Goal: Information Seeking & Learning: Learn about a topic

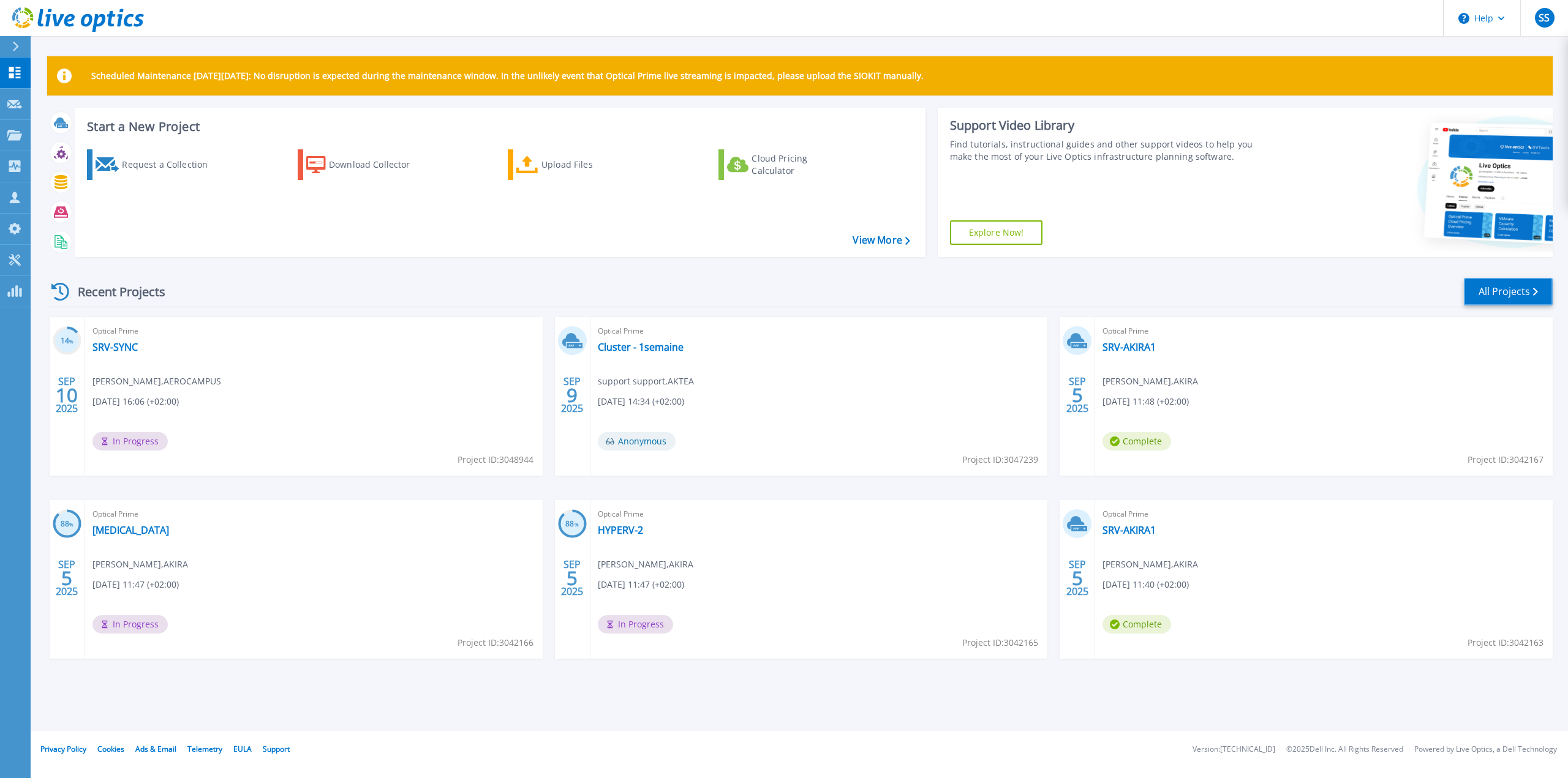
click at [1497, 282] on link "All Projects" at bounding box center [1508, 291] width 89 height 28
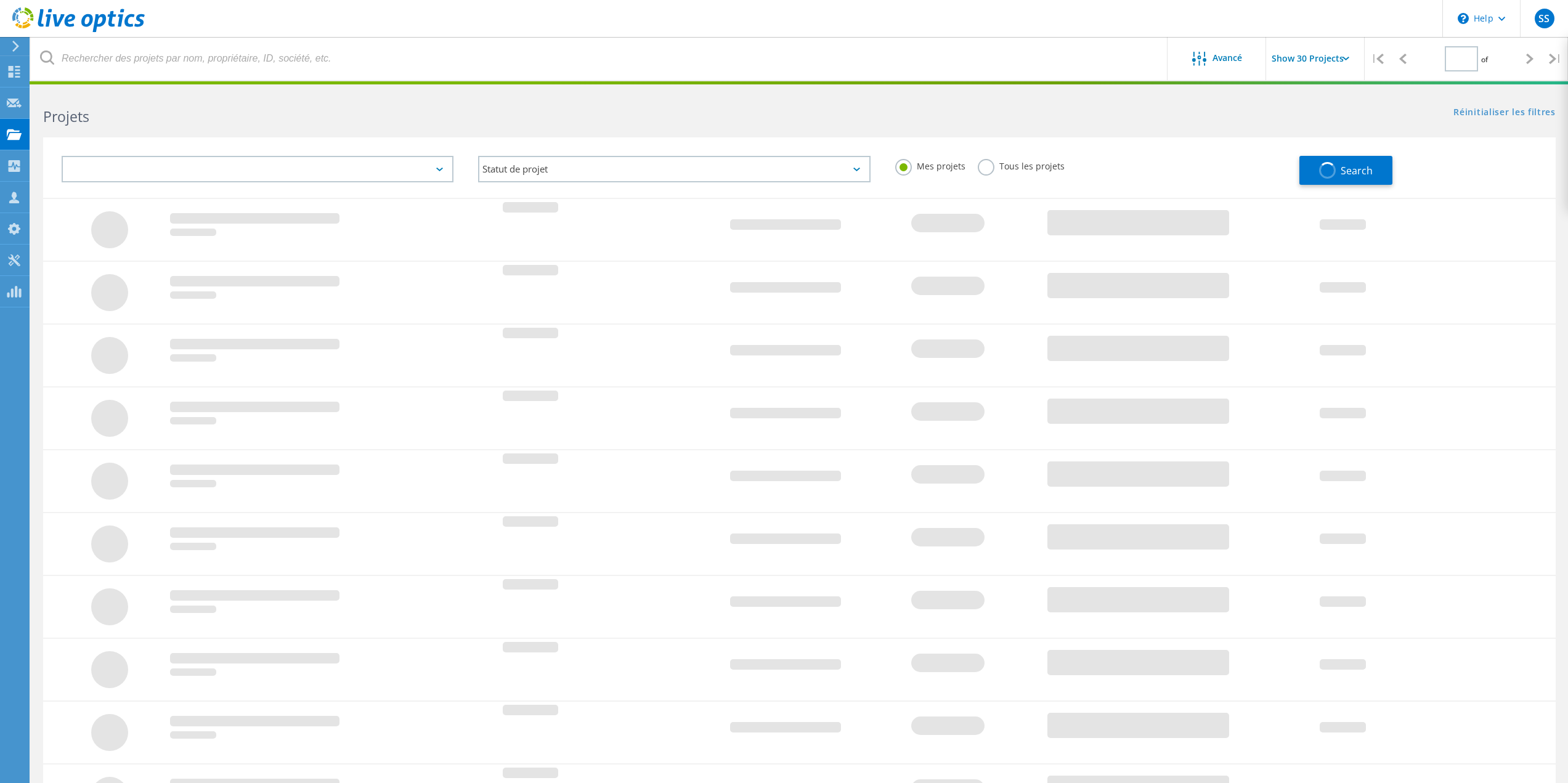
type input "1"
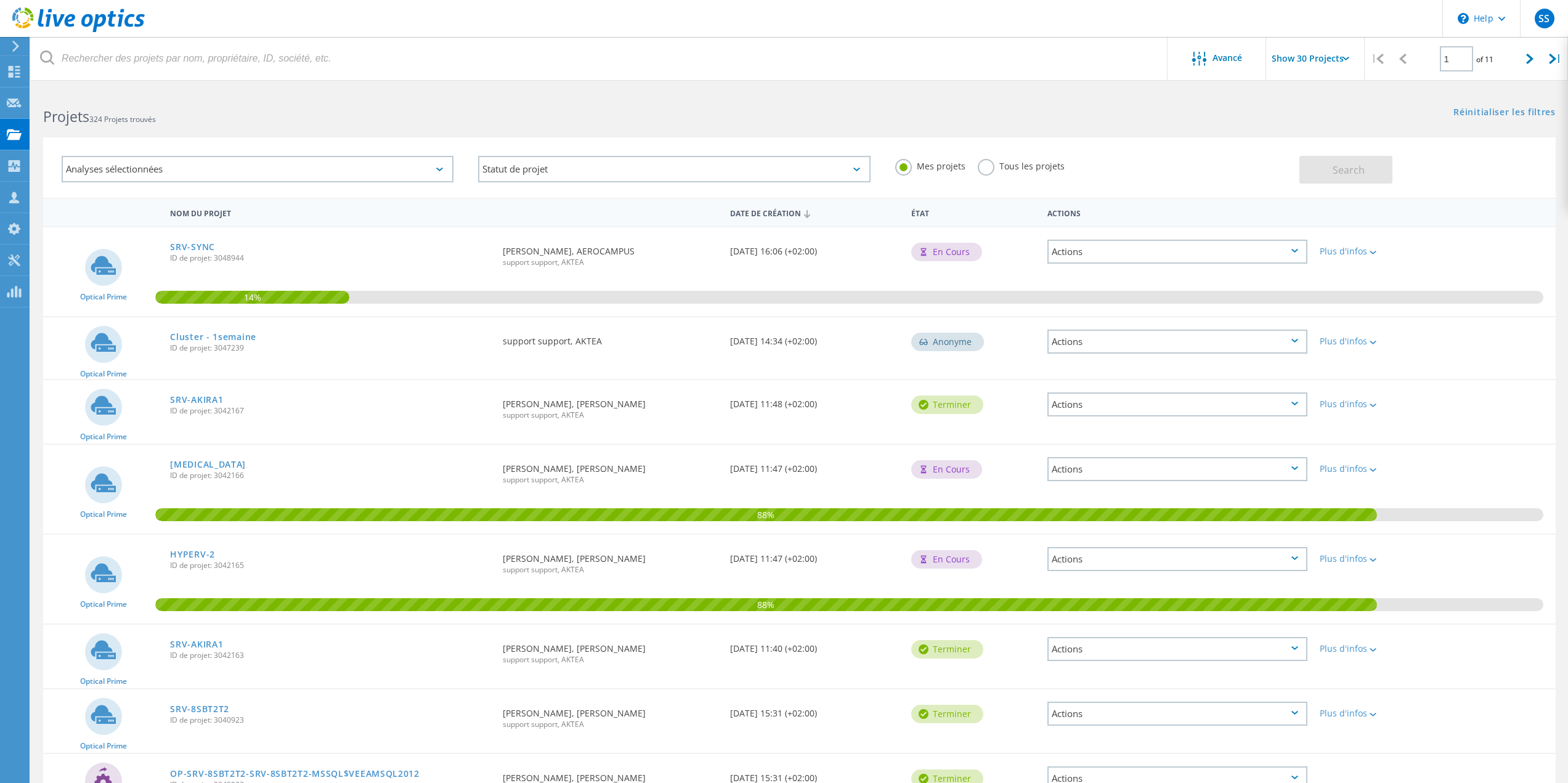
scroll to position [448, 0]
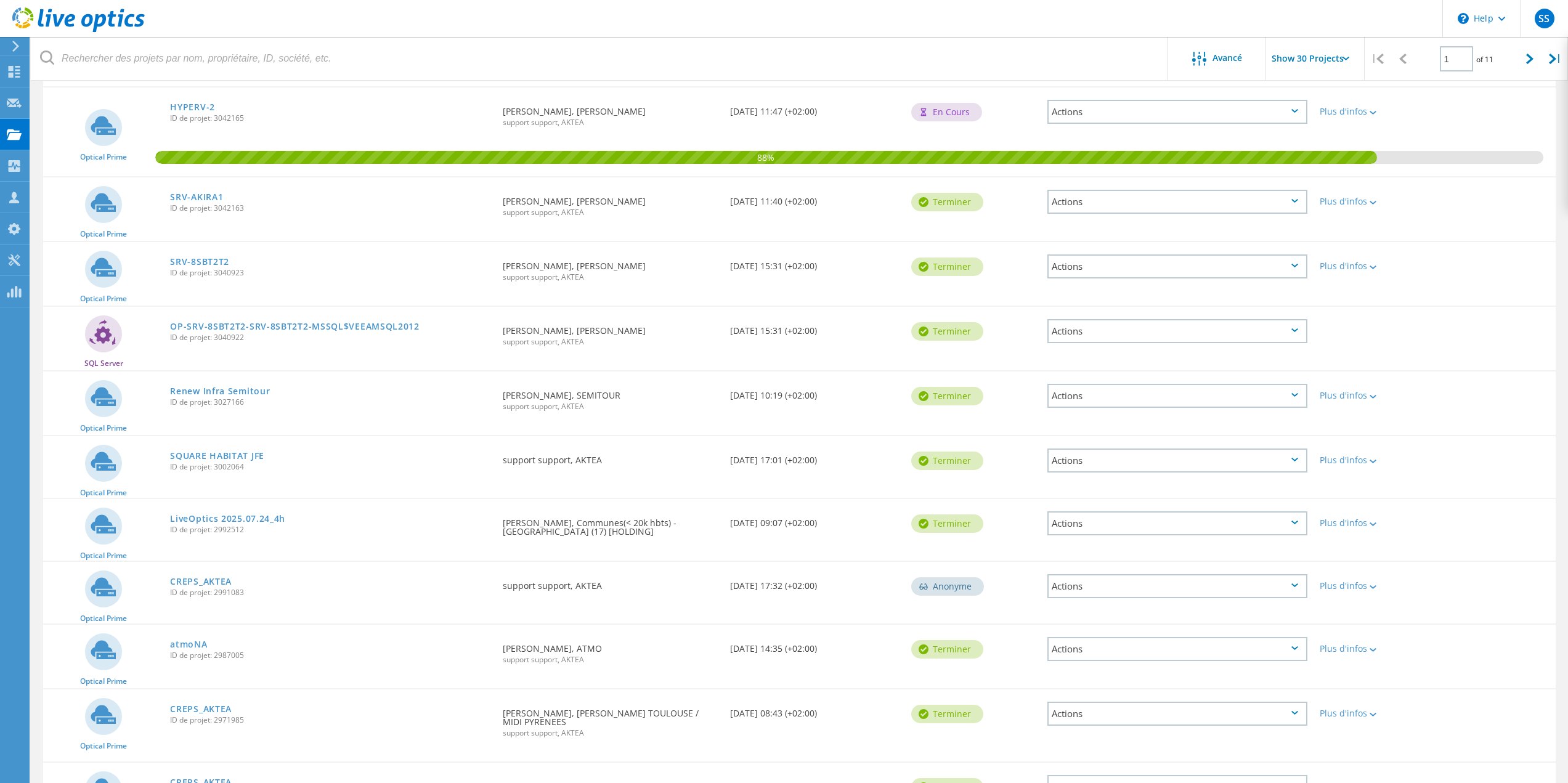
click at [258, 384] on div "Renew Infra Semitour ID de projet: 3027166" at bounding box center [330, 394] width 333 height 46
click at [254, 387] on link "Renew Infra Semitour" at bounding box center [220, 391] width 100 height 8
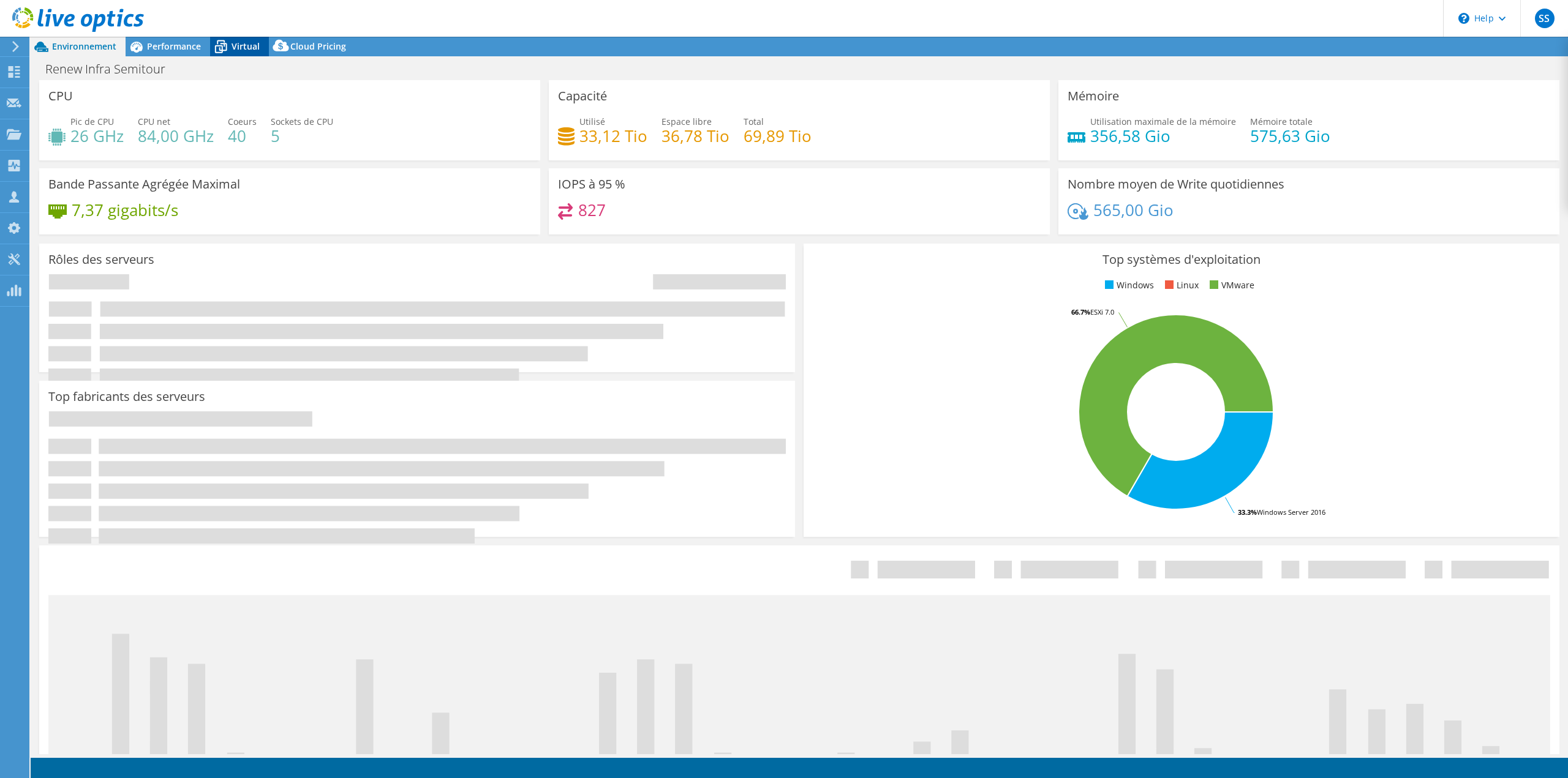
click at [243, 48] on span "Virtual" at bounding box center [246, 46] width 29 height 12
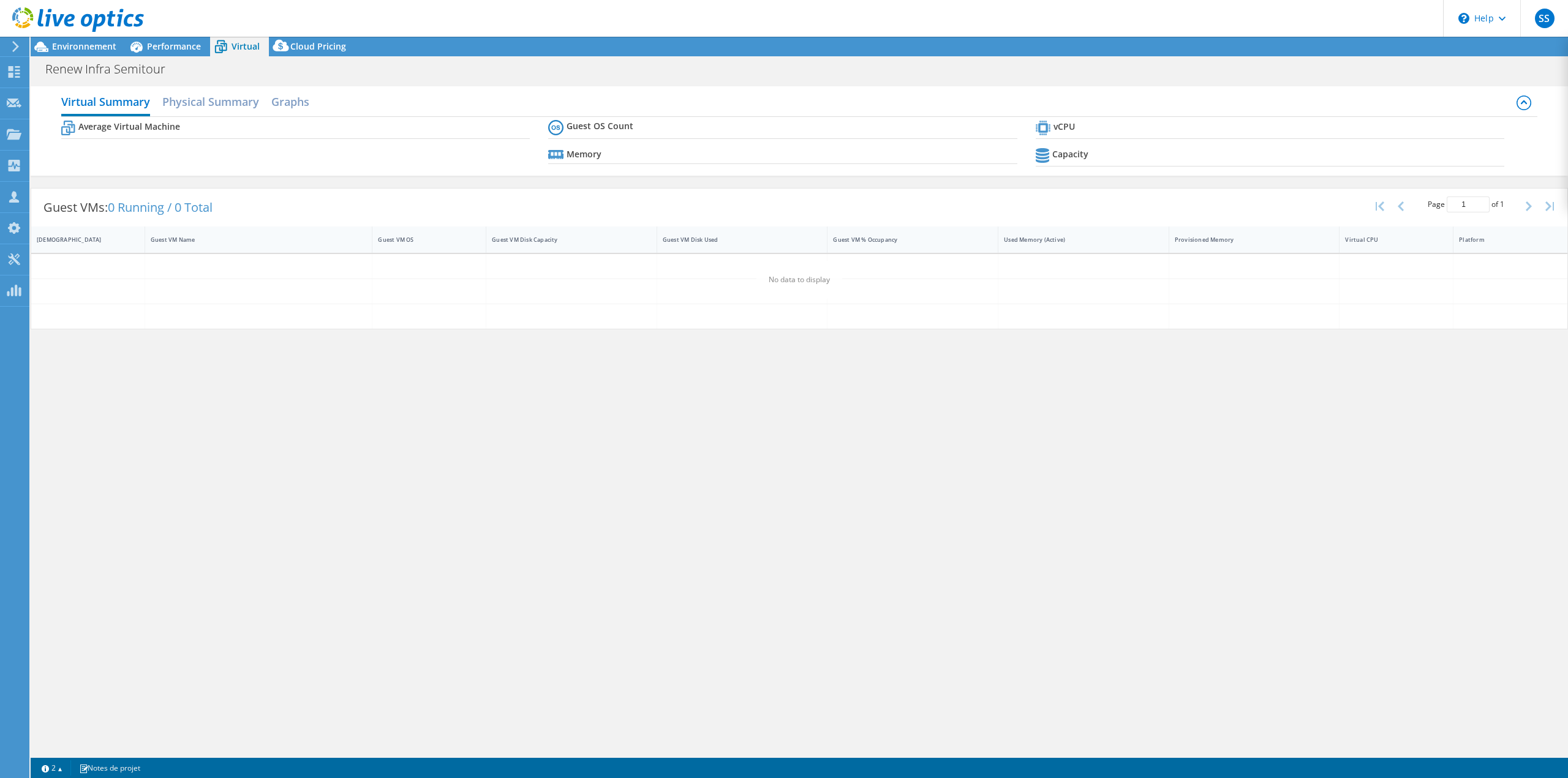
select select "EULondon"
select select "EUR"
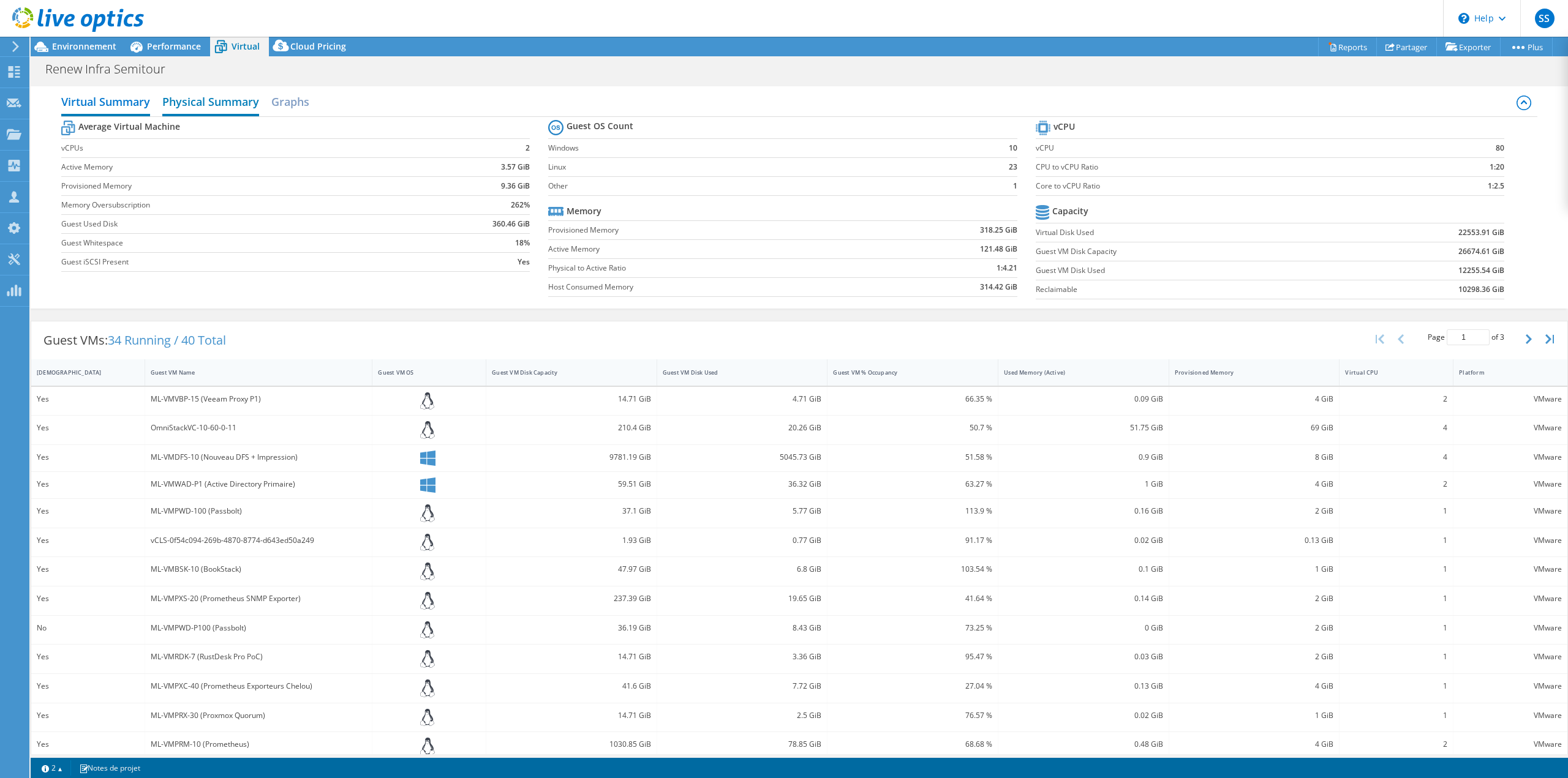
click at [248, 107] on h2 "Physical Summary" at bounding box center [210, 103] width 97 height 27
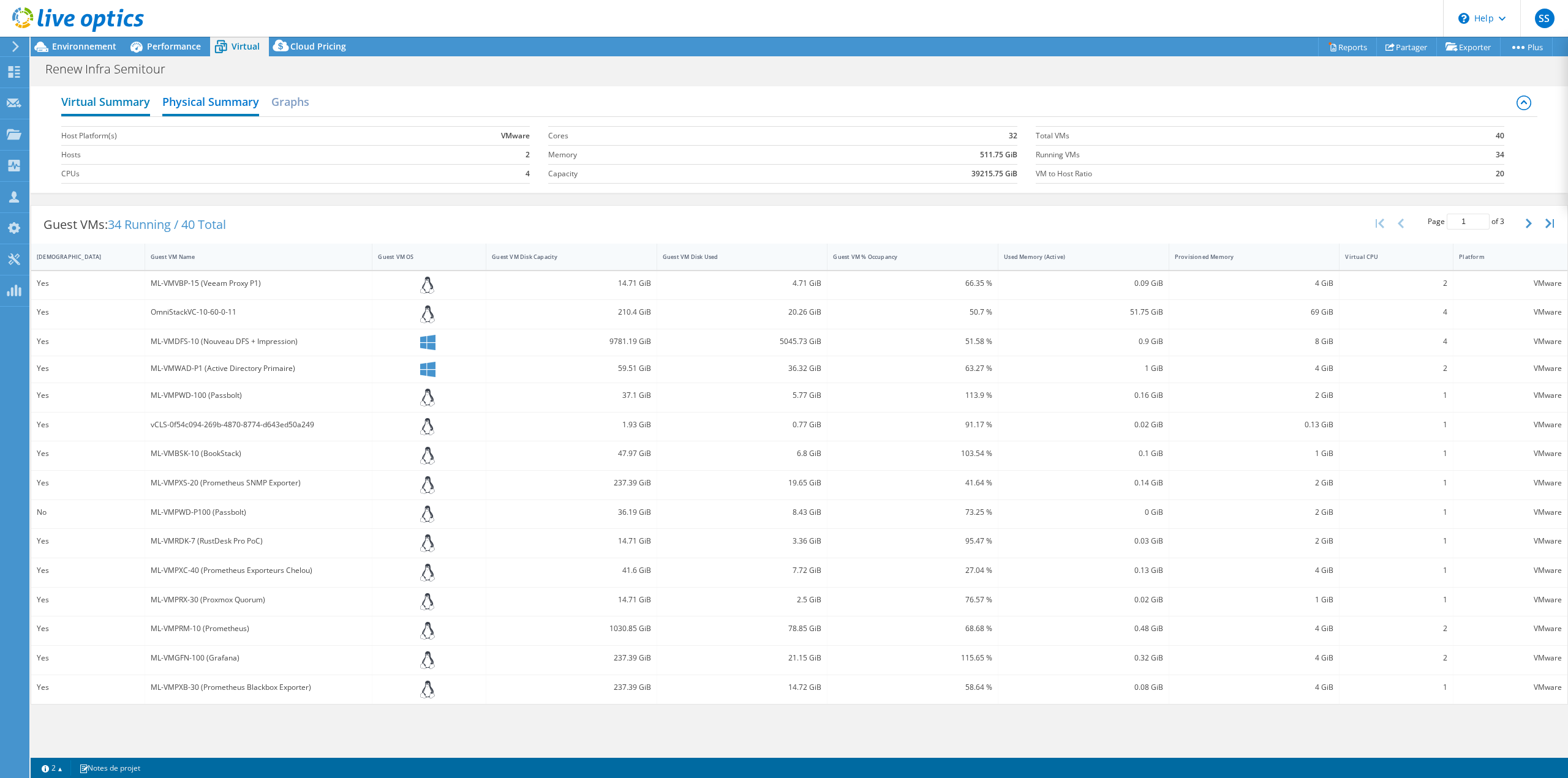
click at [117, 107] on h2 "Virtual Summary" at bounding box center [106, 103] width 89 height 27
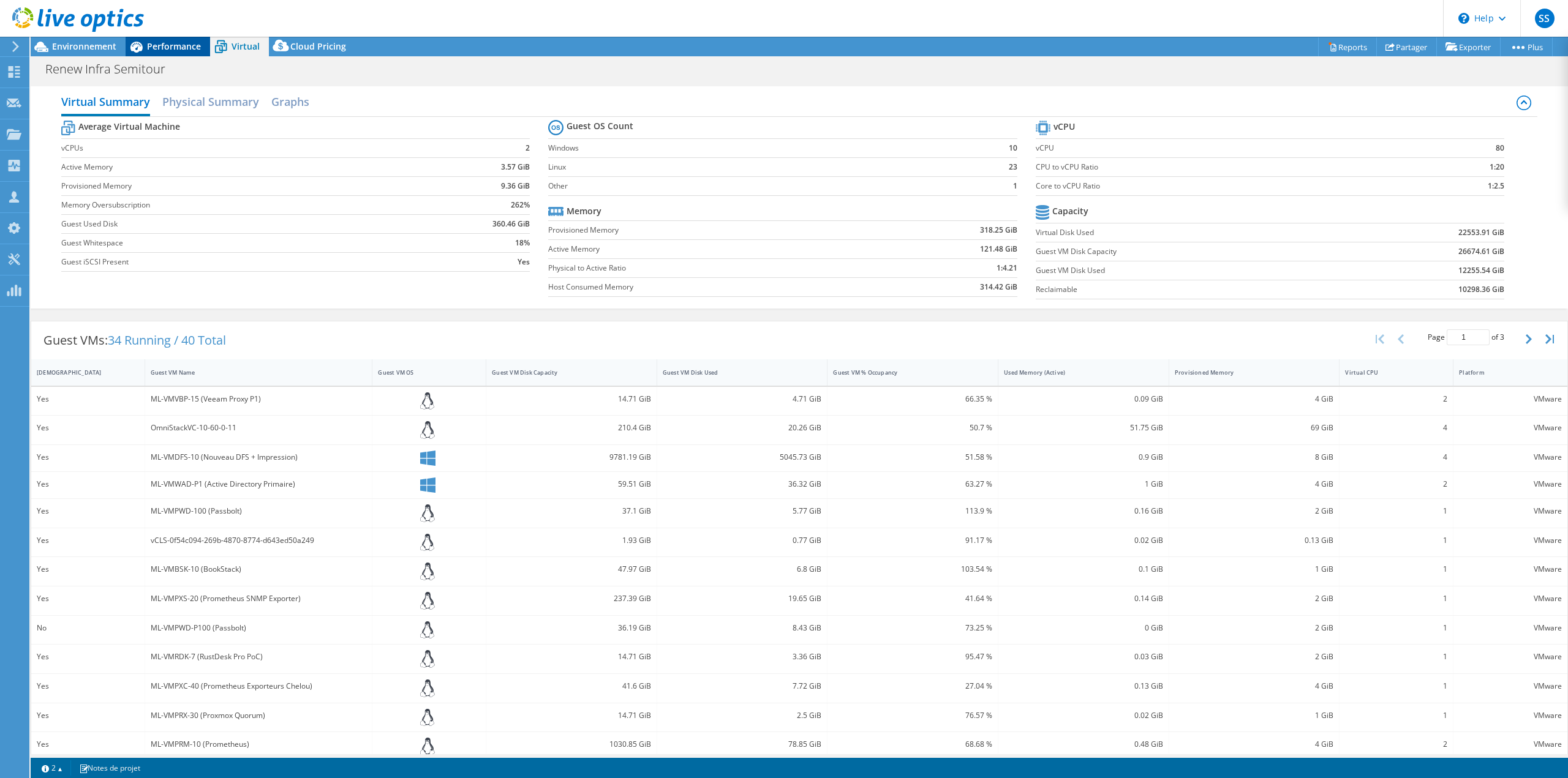
click at [163, 55] on div "Performance" at bounding box center [168, 46] width 85 height 19
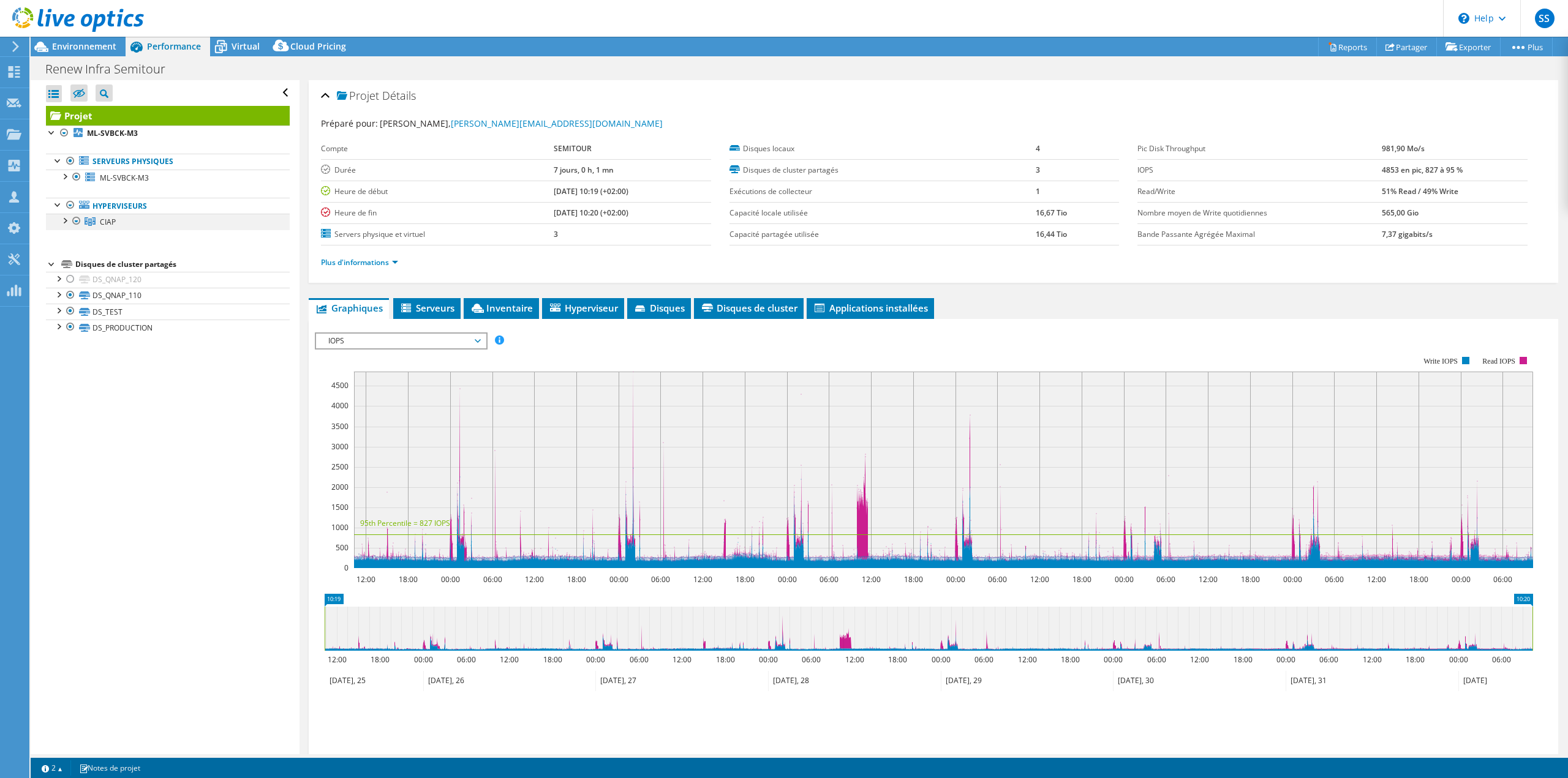
click at [65, 222] on div at bounding box center [64, 220] width 13 height 13
click at [144, 240] on link "[TECHNICAL_ID]" at bounding box center [168, 238] width 243 height 16
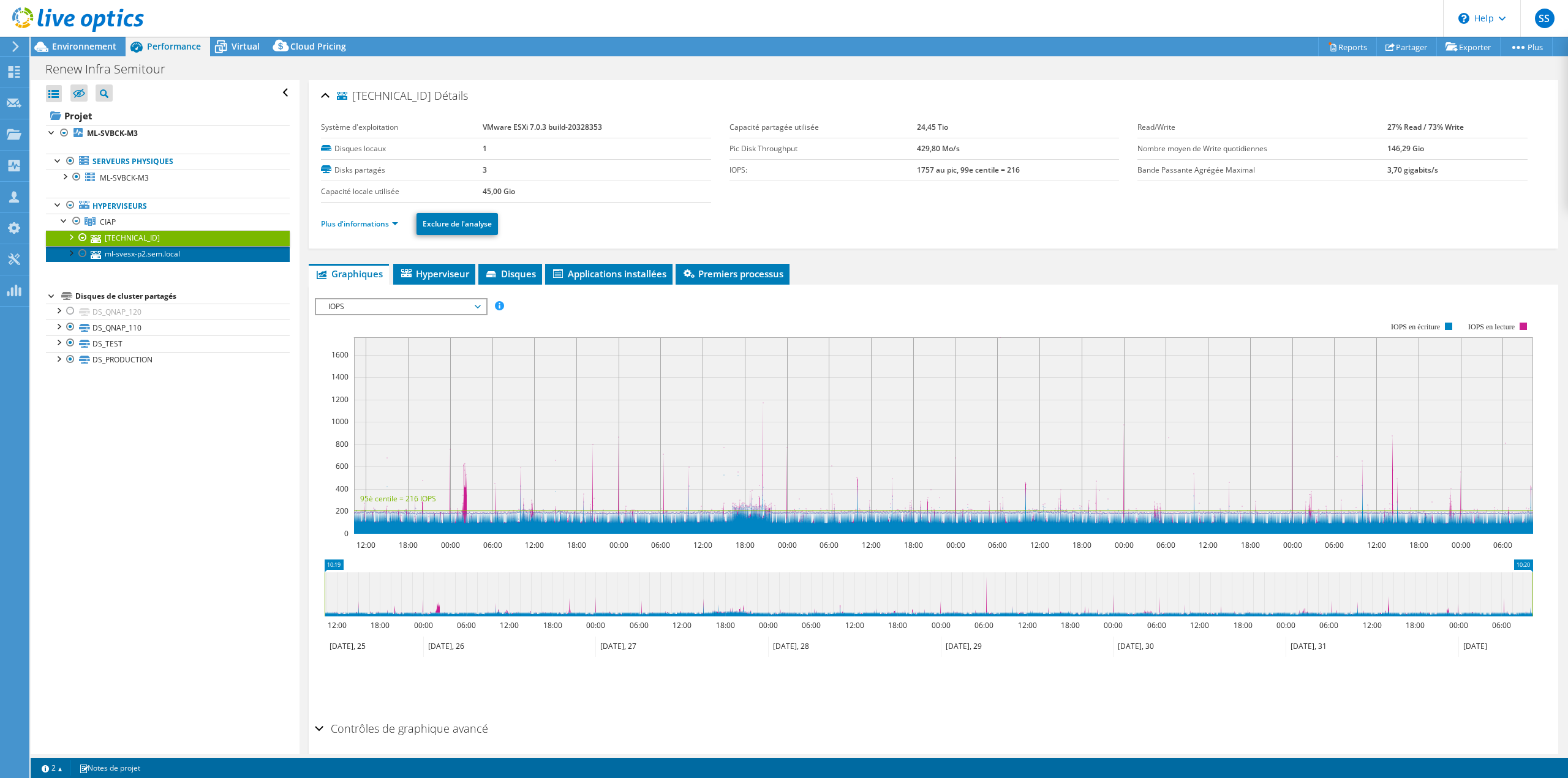
click at [150, 261] on link "ml-svesx-p2.sem.local" at bounding box center [168, 253] width 243 height 16
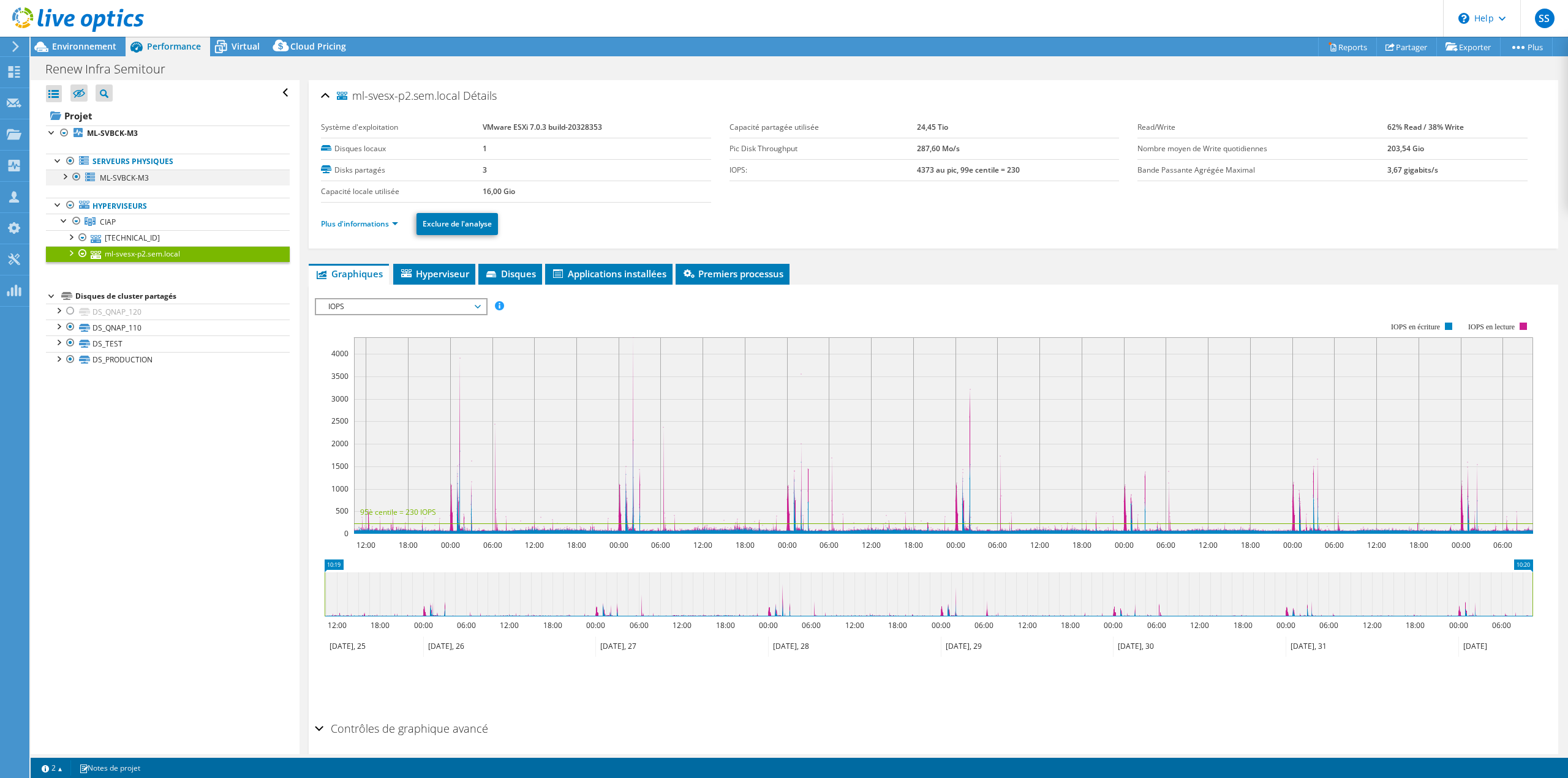
click at [65, 178] on div at bounding box center [64, 175] width 13 height 13
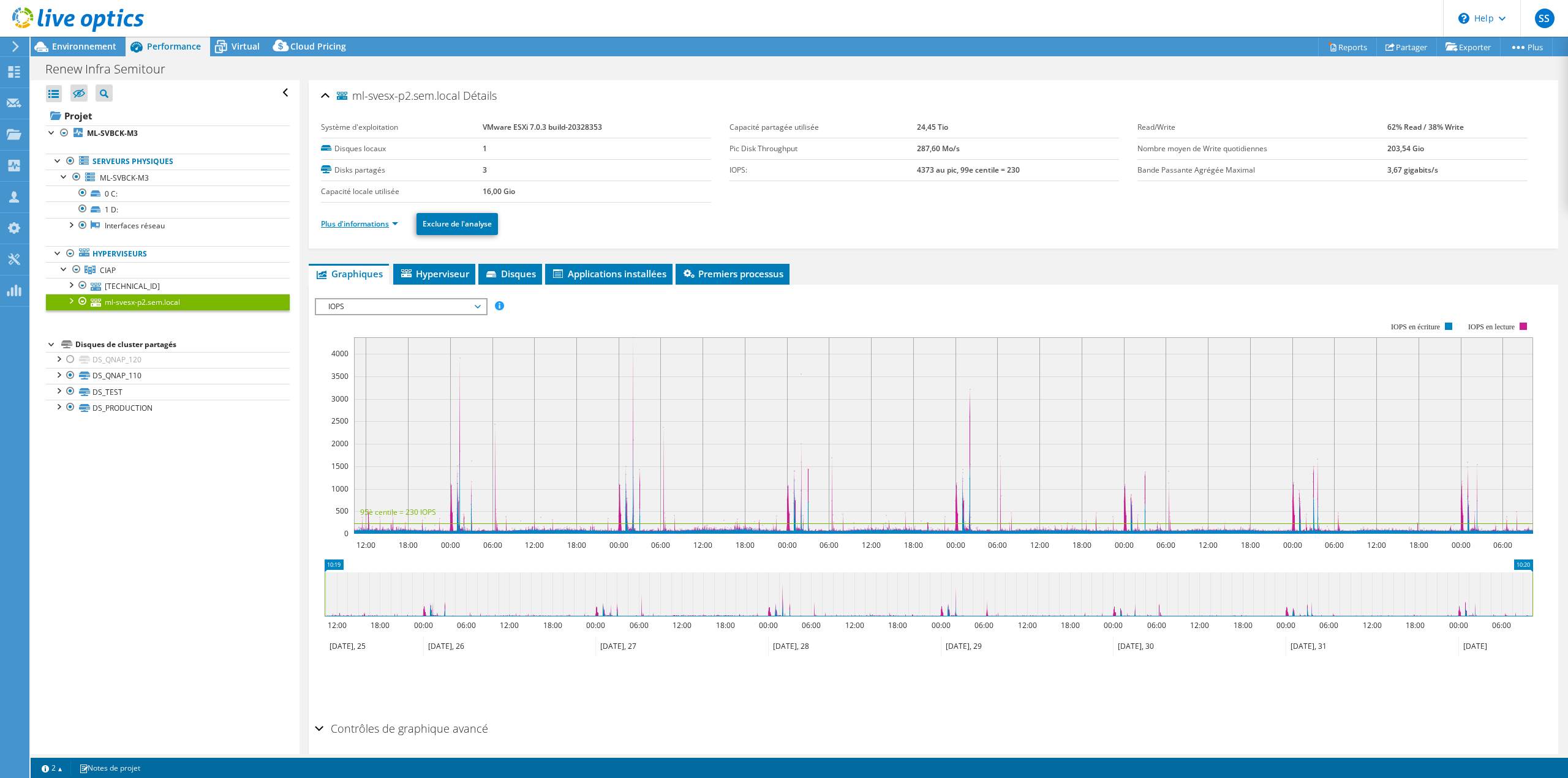
click at [358, 223] on link "Plus d'informations" at bounding box center [359, 223] width 77 height 10
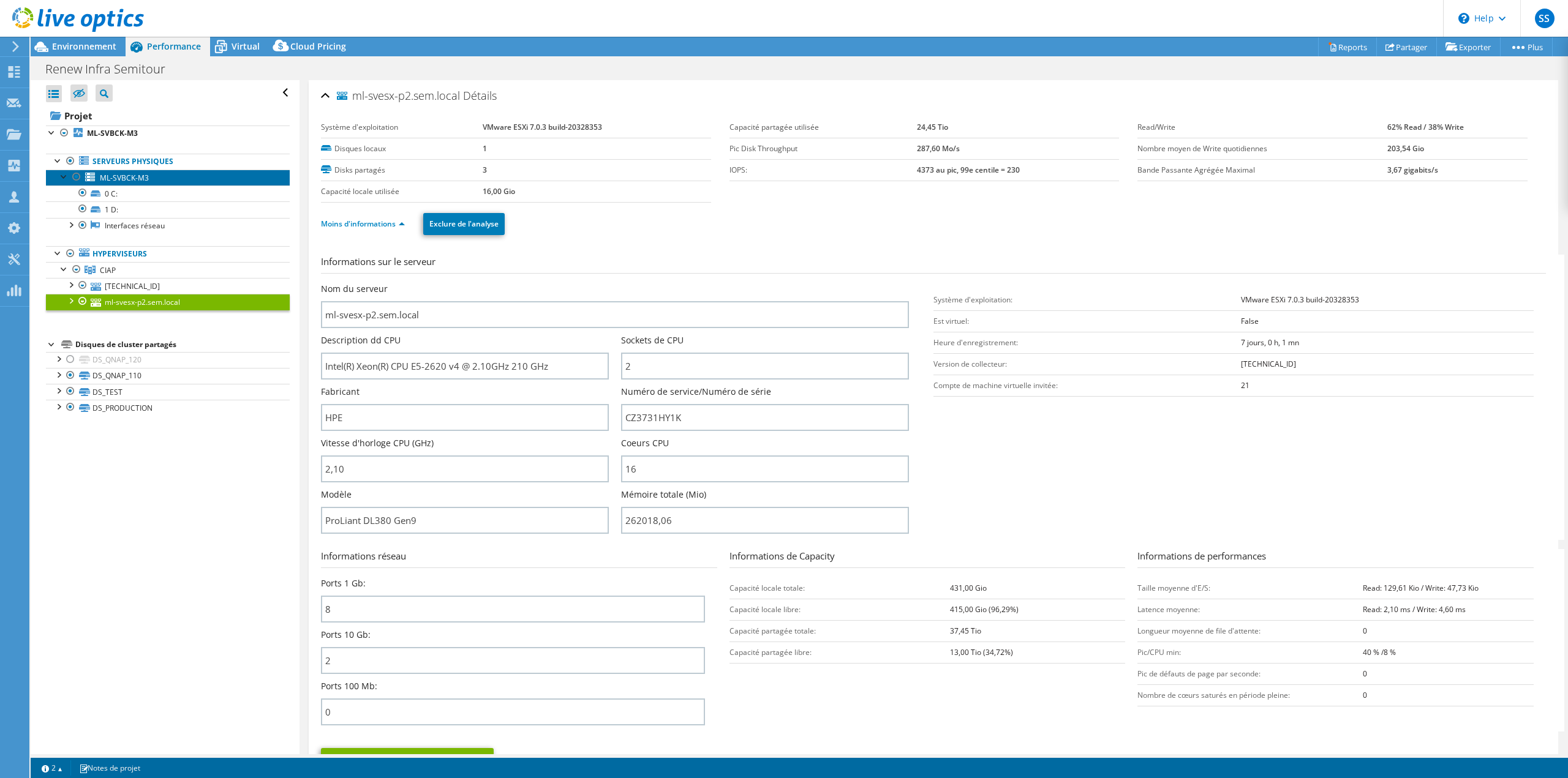
click at [128, 178] on span "ML-SVBCK-M3" at bounding box center [124, 178] width 49 height 10
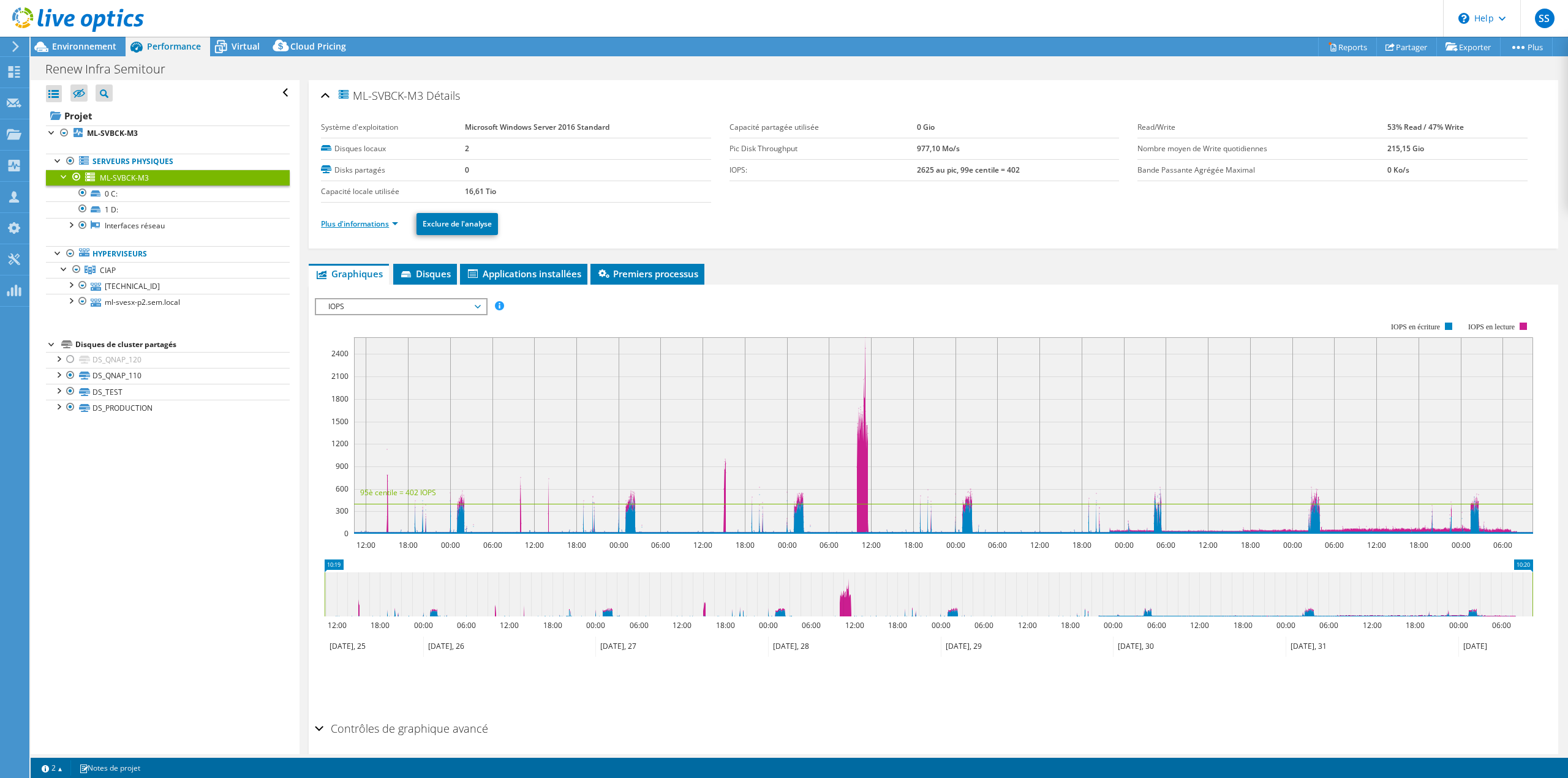
click at [356, 221] on link "Plus d'informations" at bounding box center [359, 223] width 77 height 10
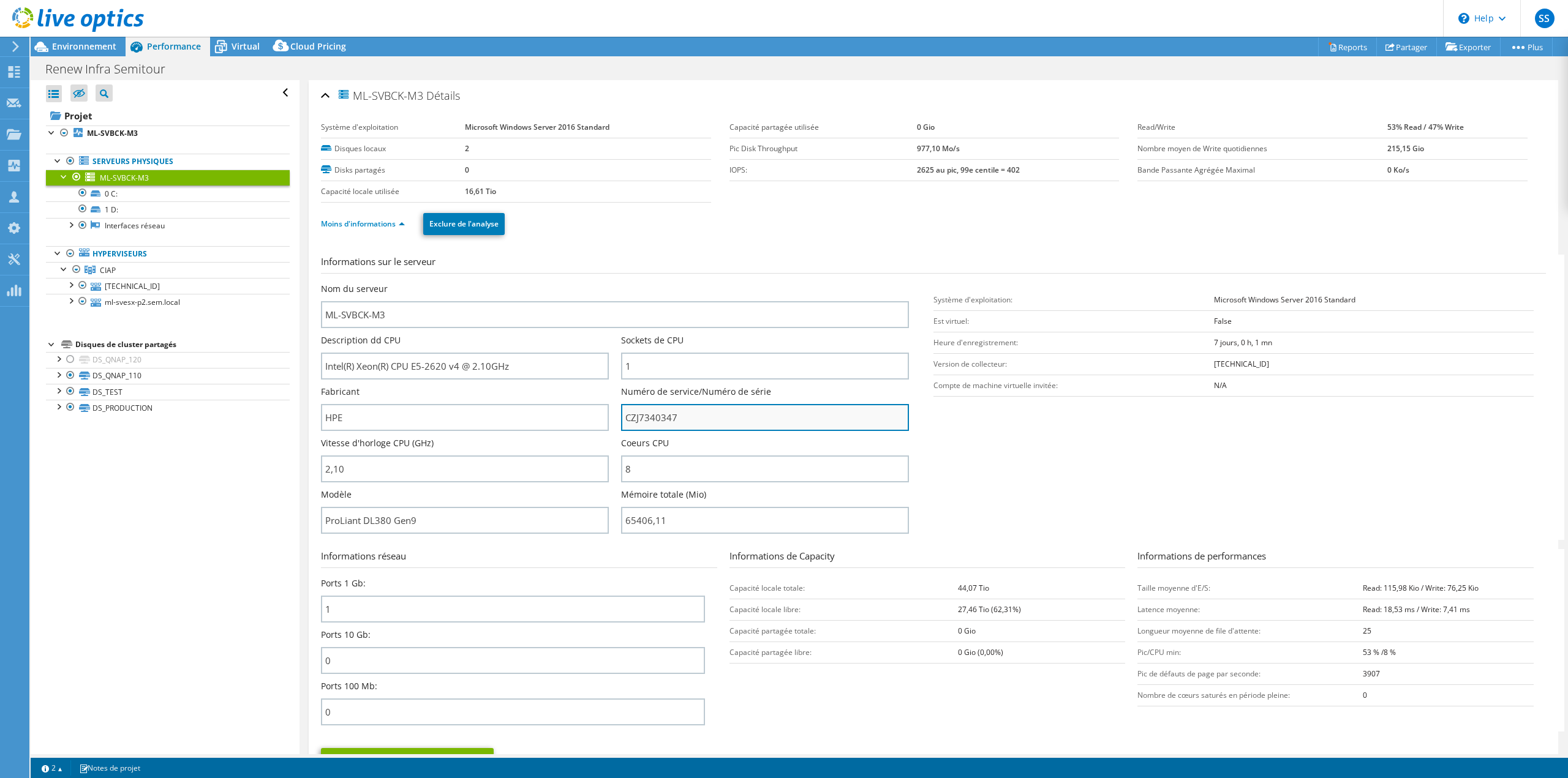
drag, startPoint x: 651, startPoint y: 422, endPoint x: 698, endPoint y: 429, distance: 47.5
click at [698, 429] on input "CZJ7340347" at bounding box center [765, 418] width 288 height 27
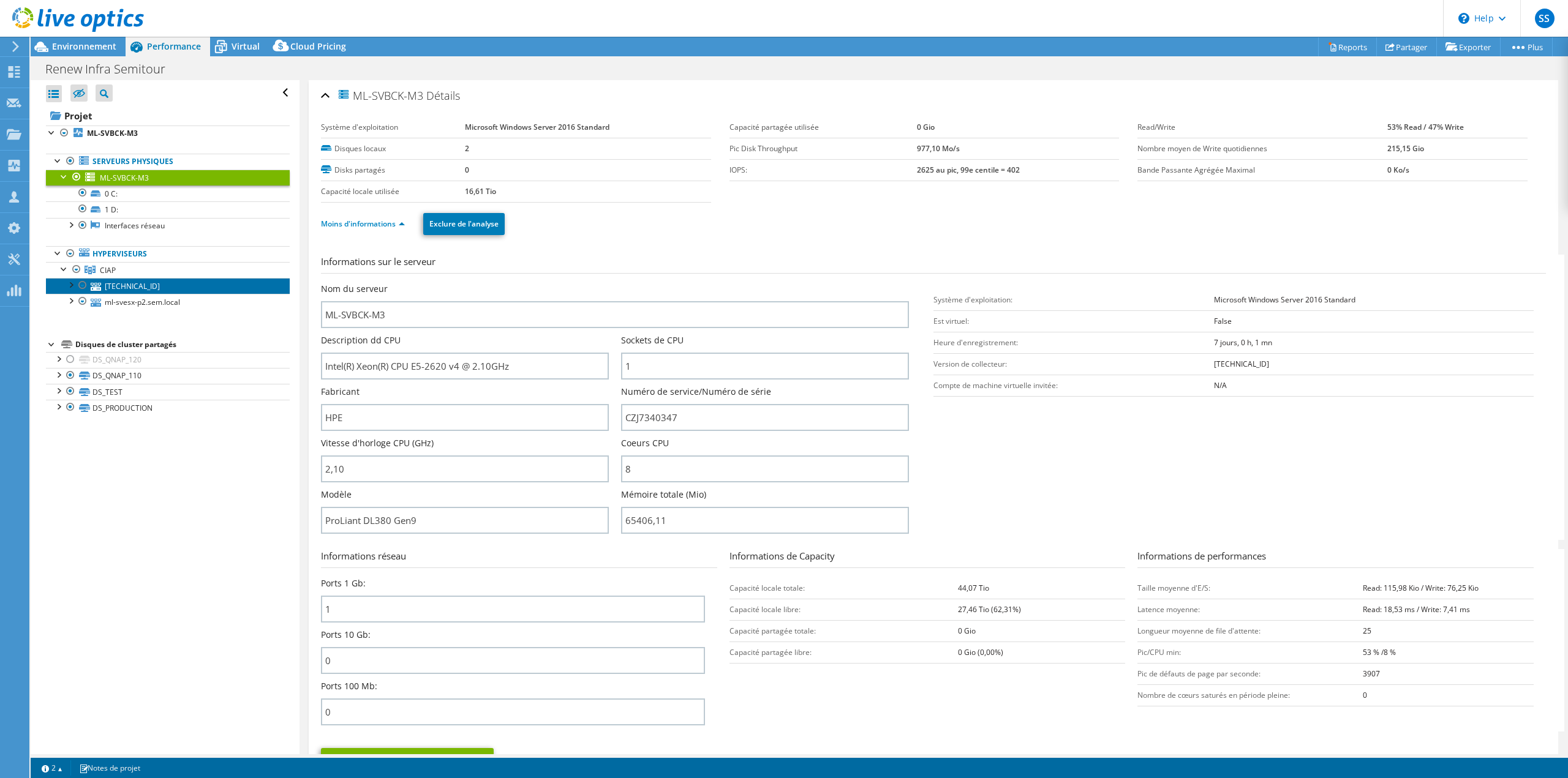
click at [123, 284] on link "[TECHNICAL_ID]" at bounding box center [168, 285] width 243 height 16
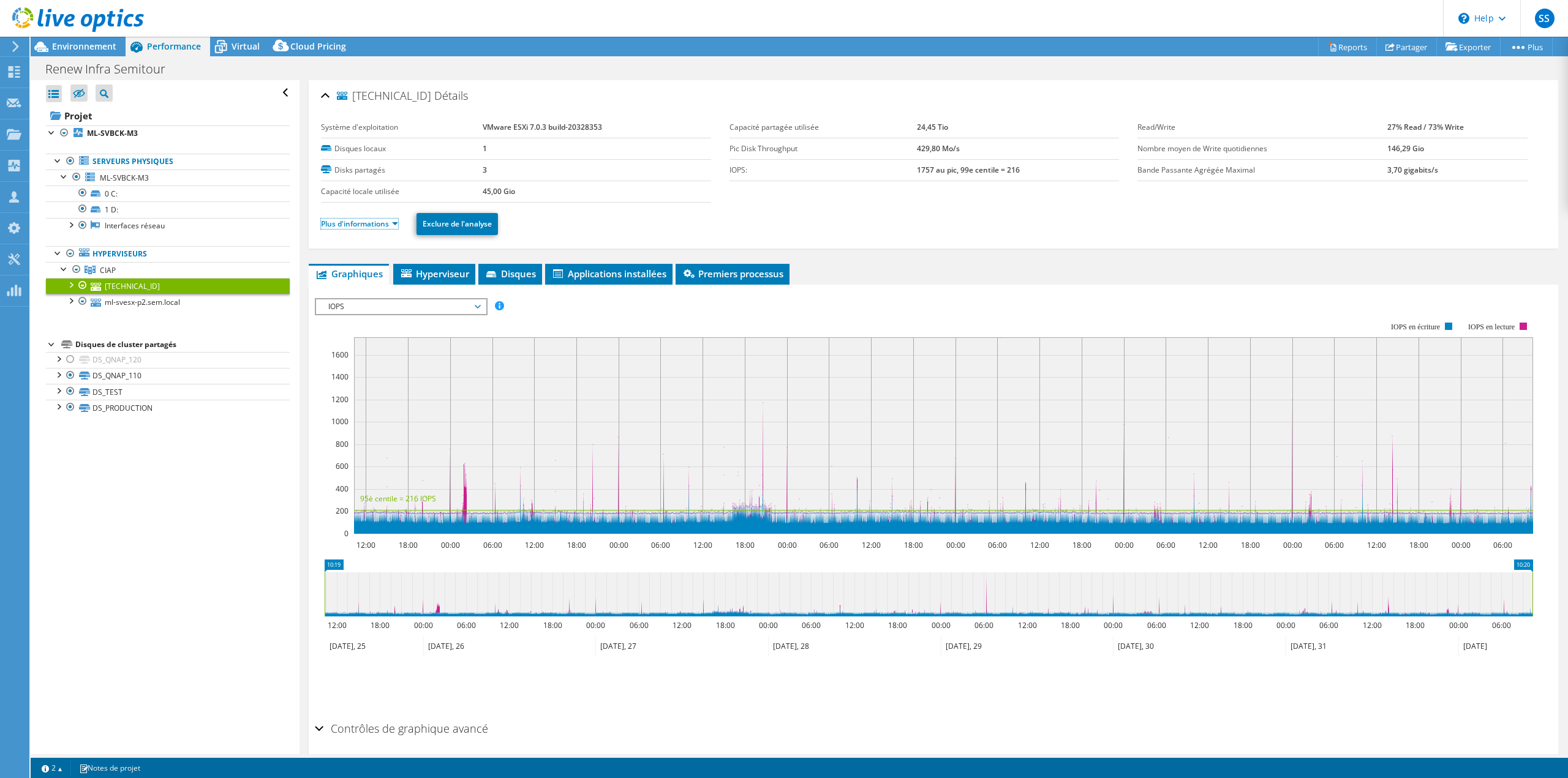
click at [361, 226] on link "Plus d'informations" at bounding box center [359, 223] width 77 height 10
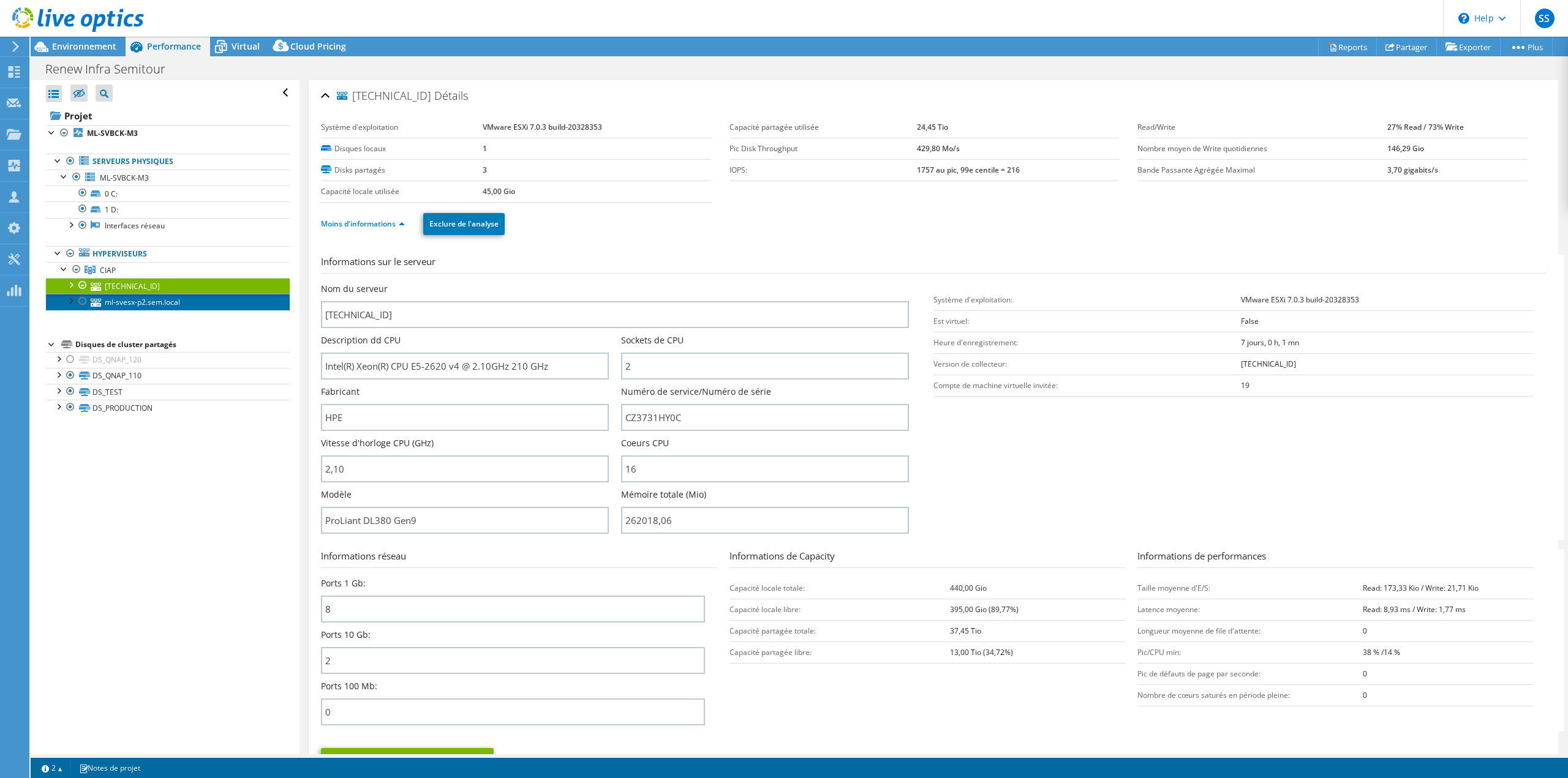
click at [153, 305] on link "ml-svesx-p2.sem.local" at bounding box center [168, 301] width 243 height 16
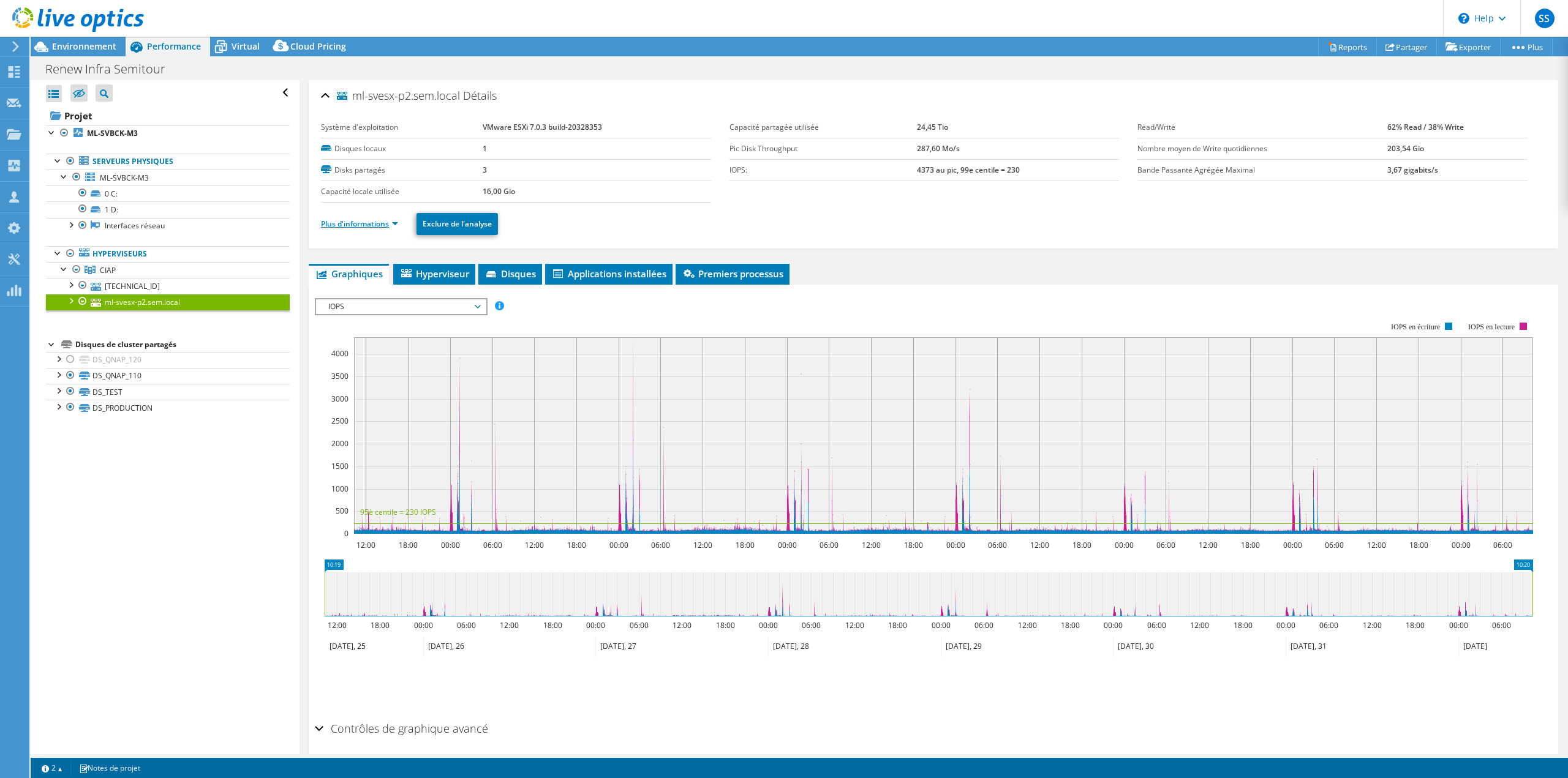
click at [354, 223] on link "Plus d'informations" at bounding box center [359, 223] width 77 height 10
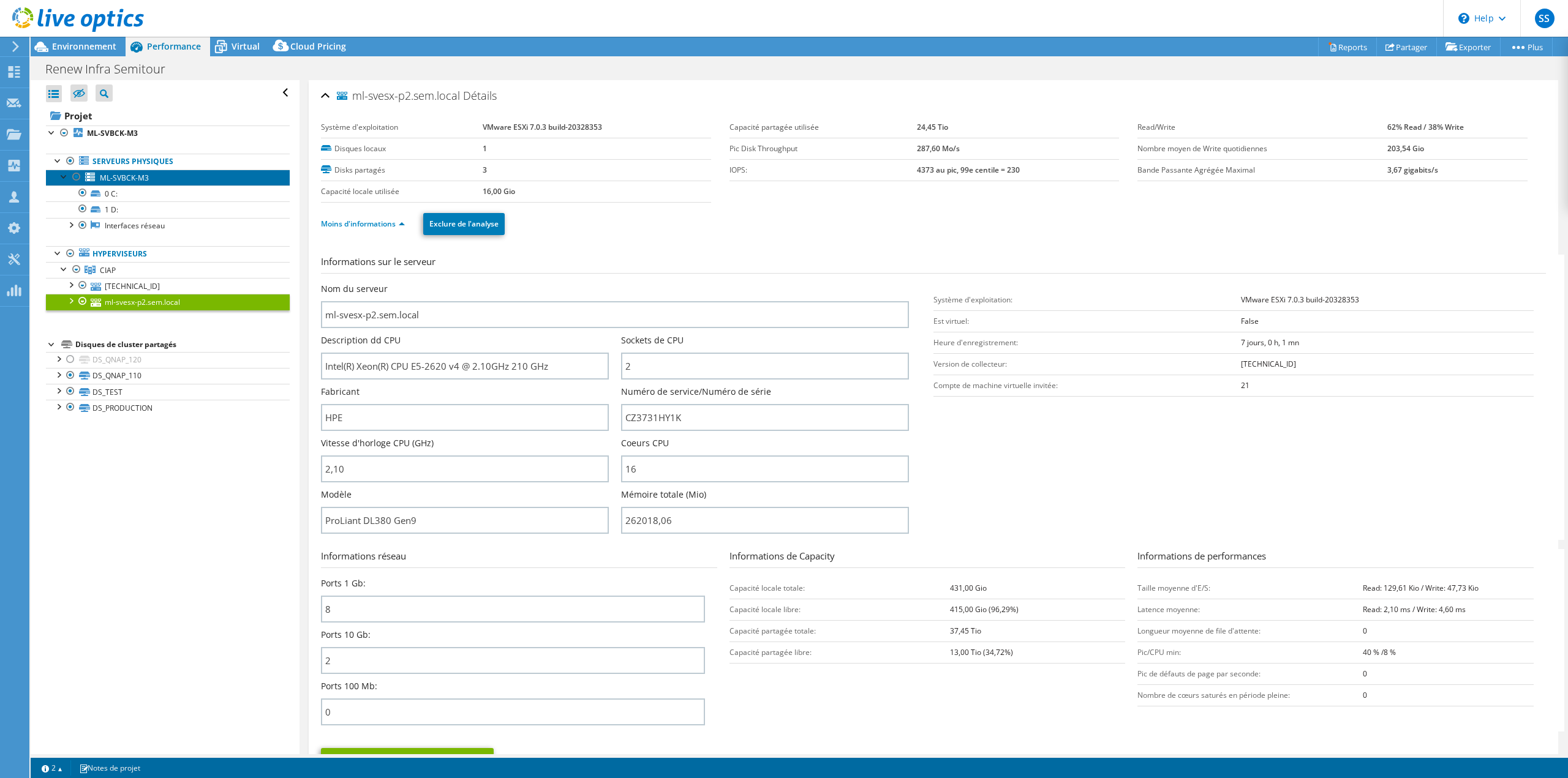
click at [175, 179] on link "ML-SVBCK-M3" at bounding box center [168, 177] width 243 height 16
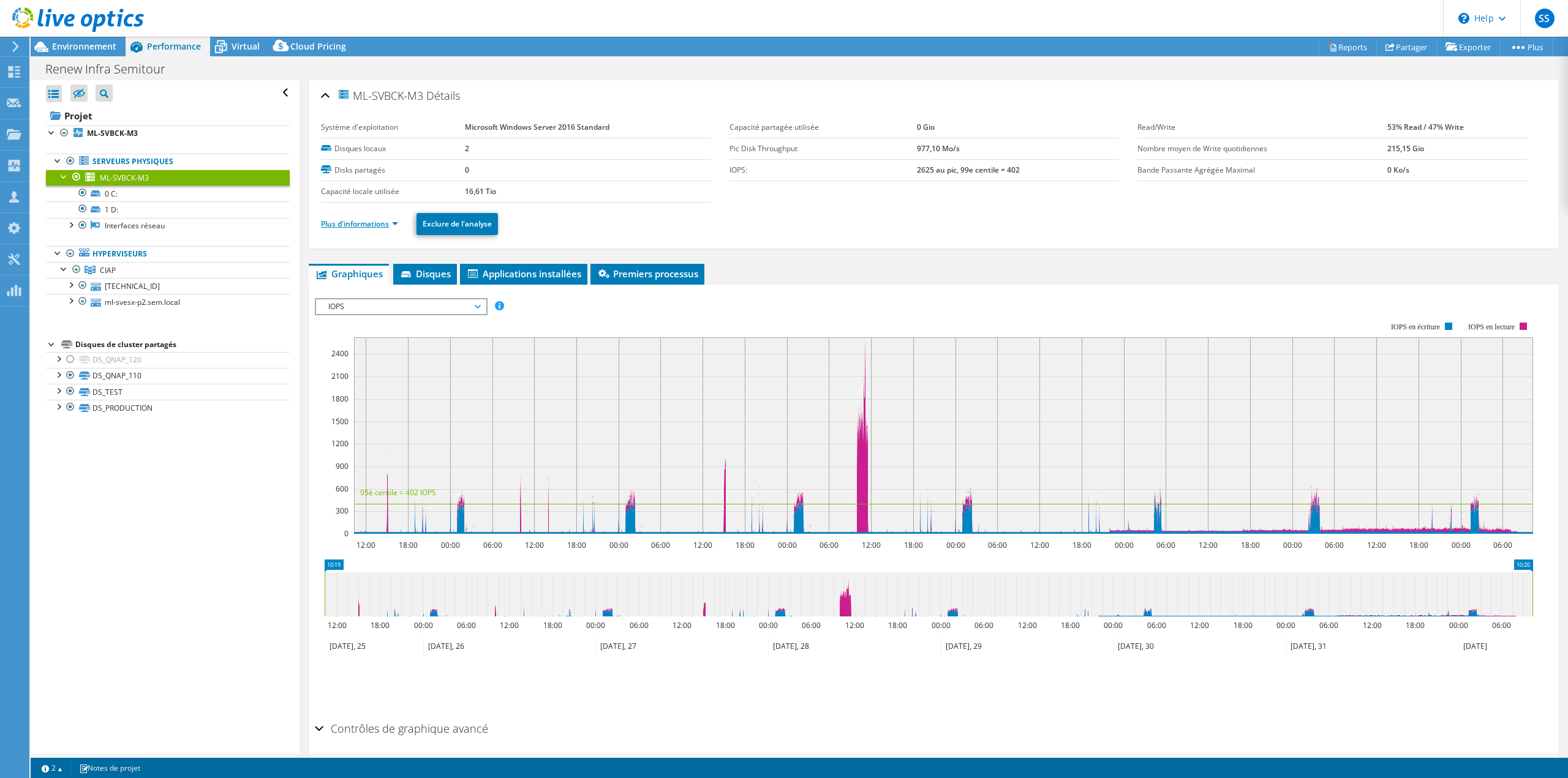
click at [362, 221] on link "Plus d'informations" at bounding box center [359, 223] width 77 height 10
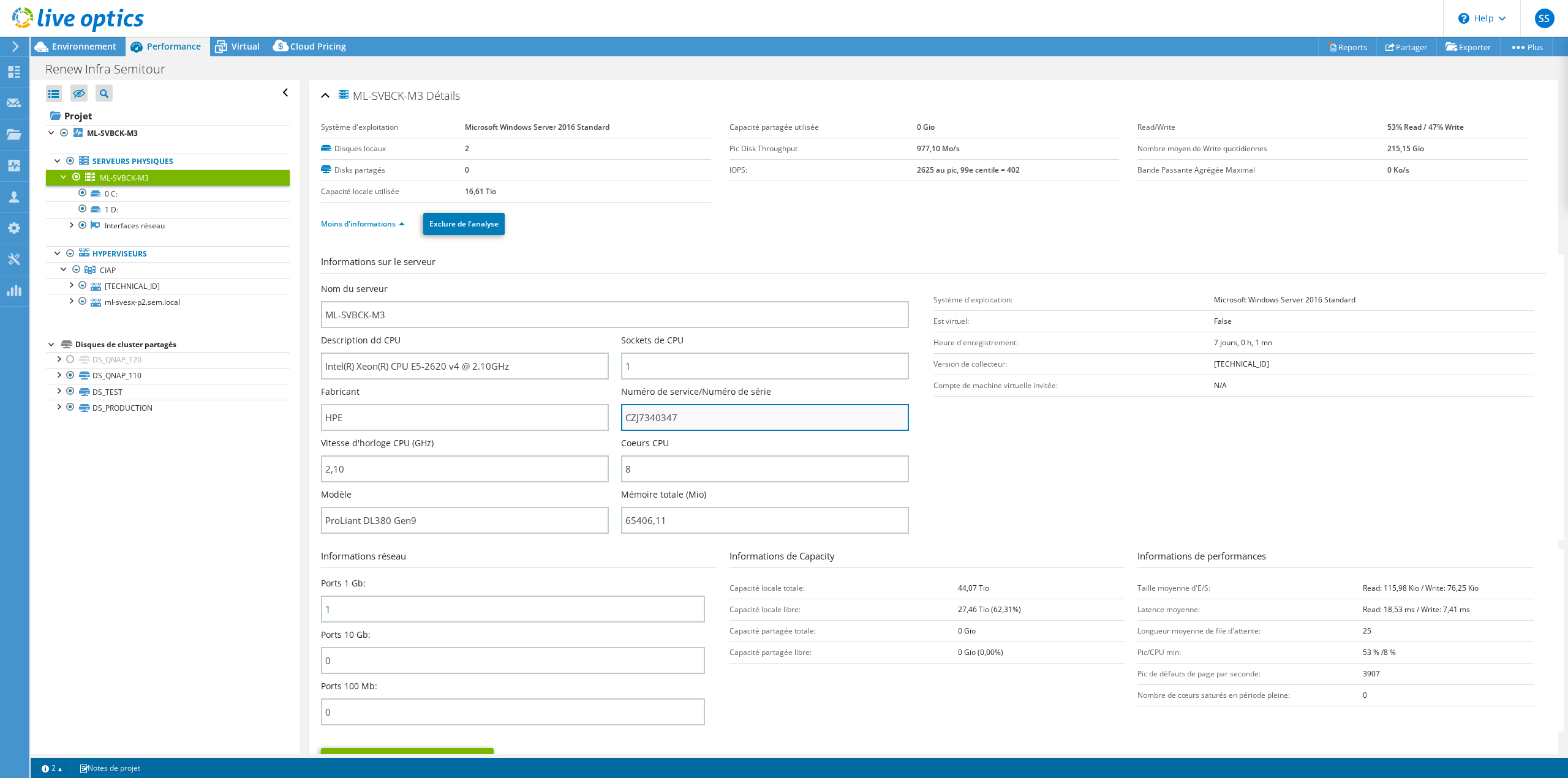
click at [665, 418] on input "CZJ7340347" at bounding box center [765, 418] width 288 height 27
click at [93, 43] on span "Environnement" at bounding box center [84, 46] width 65 height 12
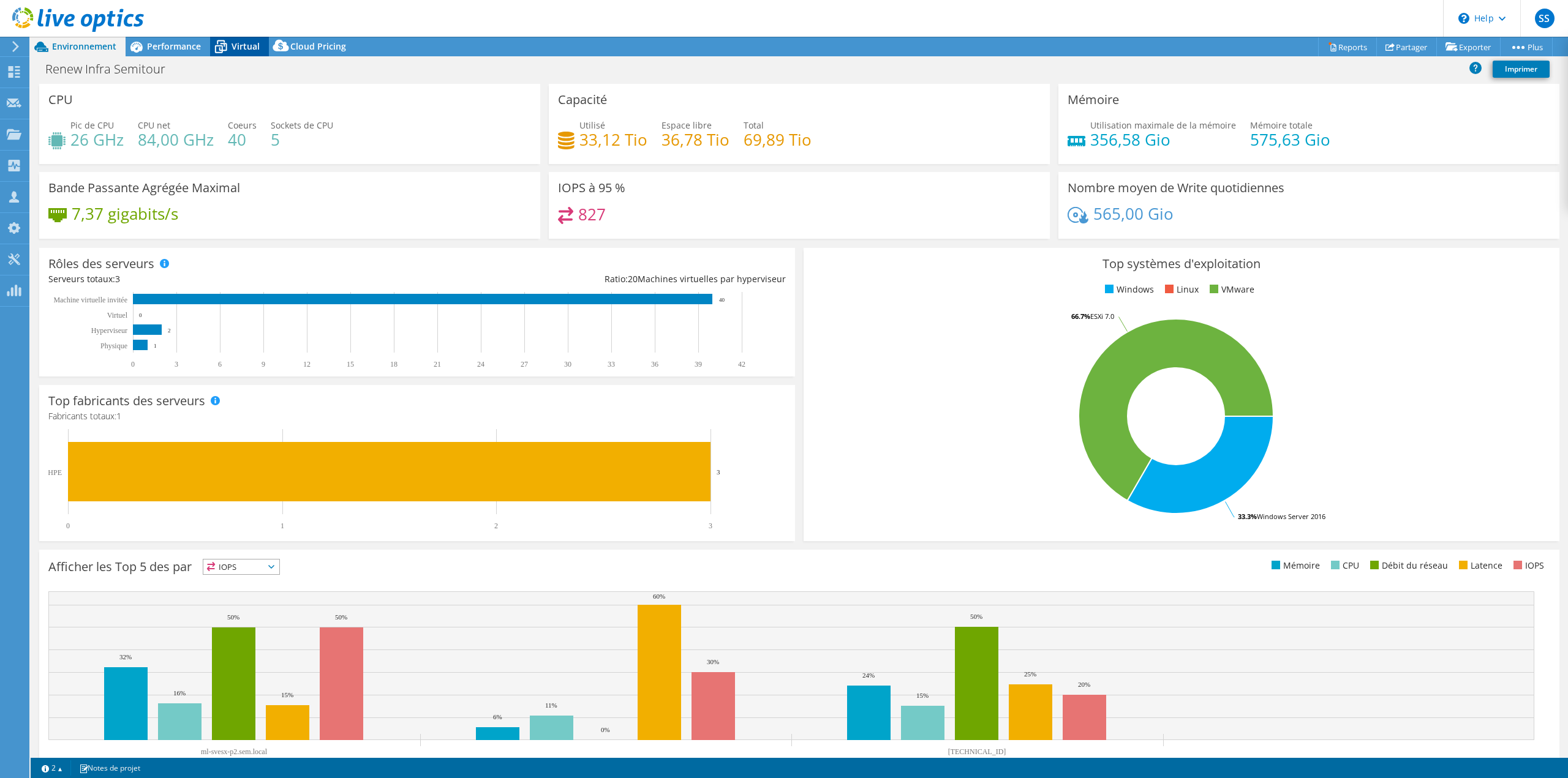
click at [223, 42] on icon at bounding box center [220, 42] width 8 height 4
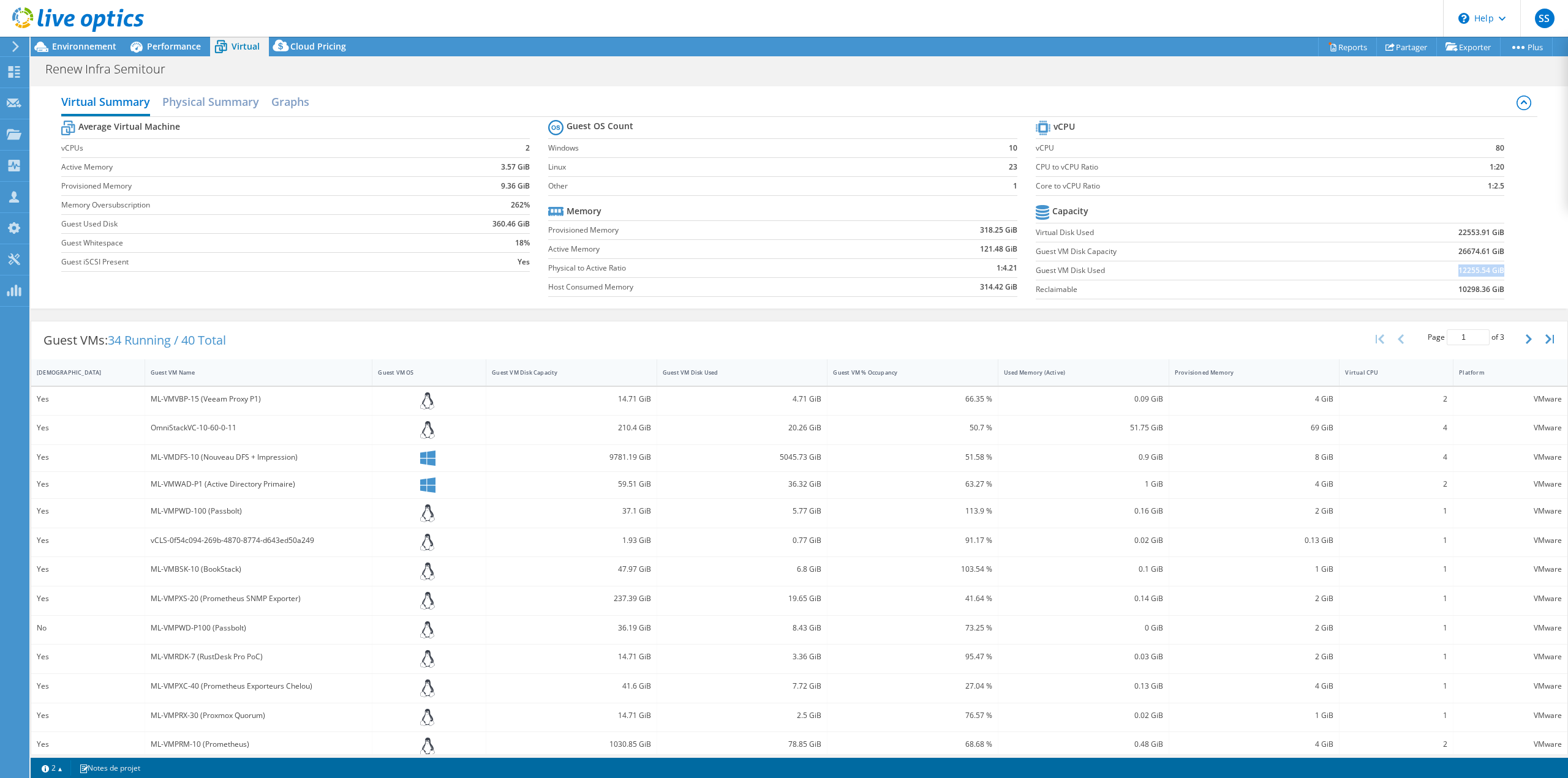
drag, startPoint x: 1493, startPoint y: 266, endPoint x: 1440, endPoint y: 269, distance: 53.1
click at [1440, 269] on td "12255.54 GiB" at bounding box center [1423, 270] width 162 height 19
click at [183, 48] on span "Performance" at bounding box center [174, 46] width 54 height 12
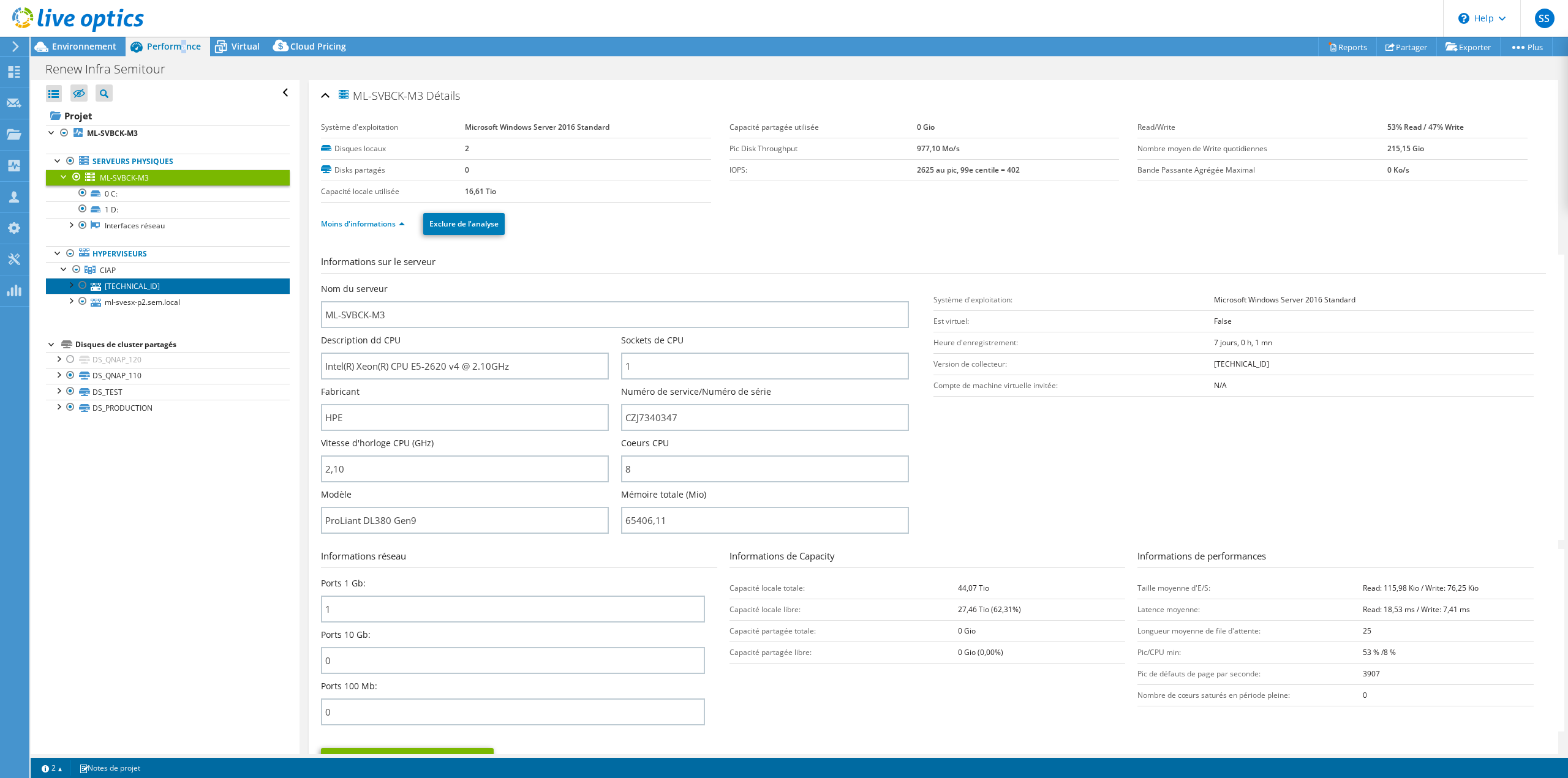
click at [125, 289] on link "[TECHNICAL_ID]" at bounding box center [168, 285] width 243 height 16
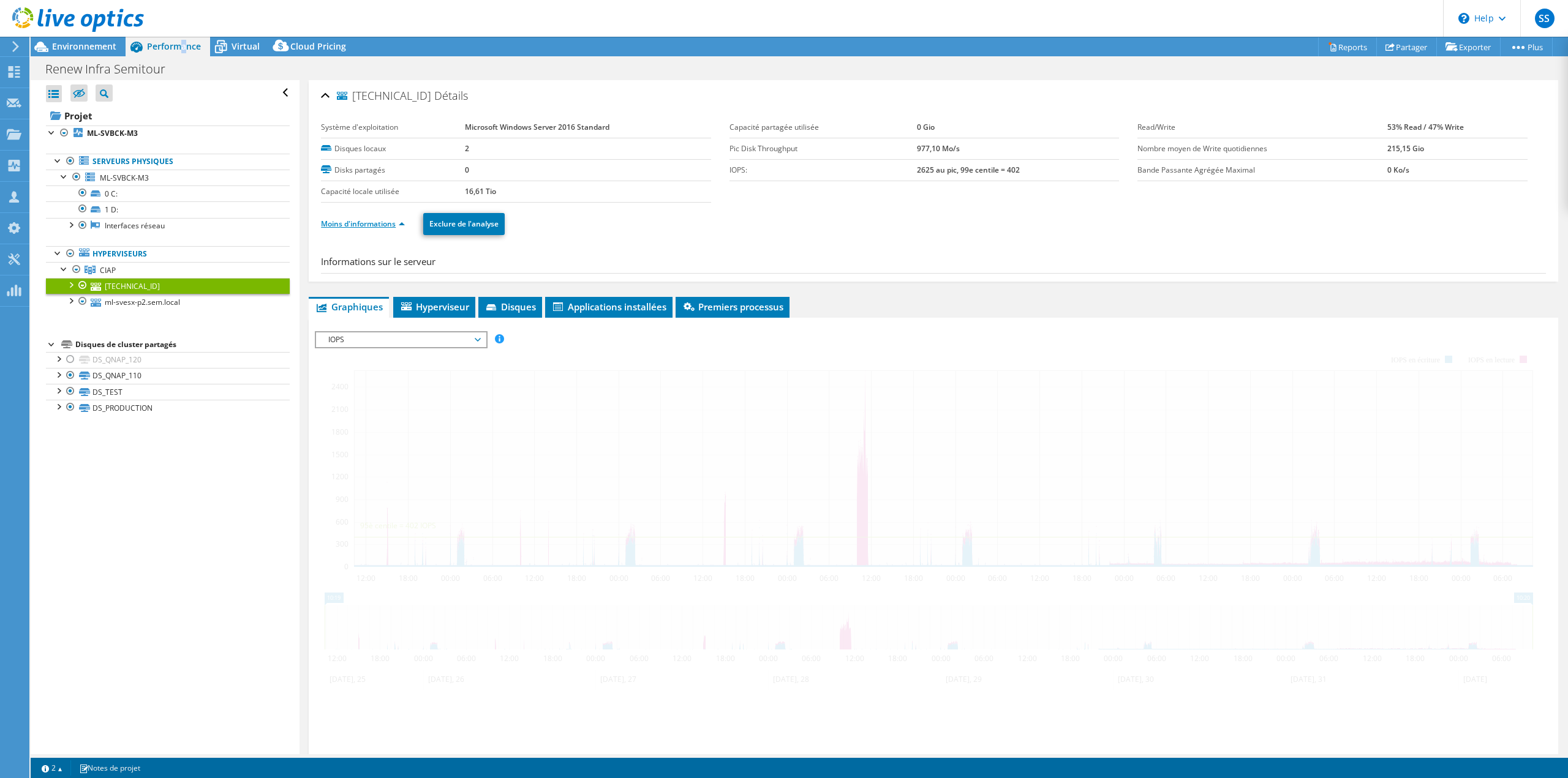
click at [384, 219] on link "Moins d'informations" at bounding box center [363, 223] width 84 height 10
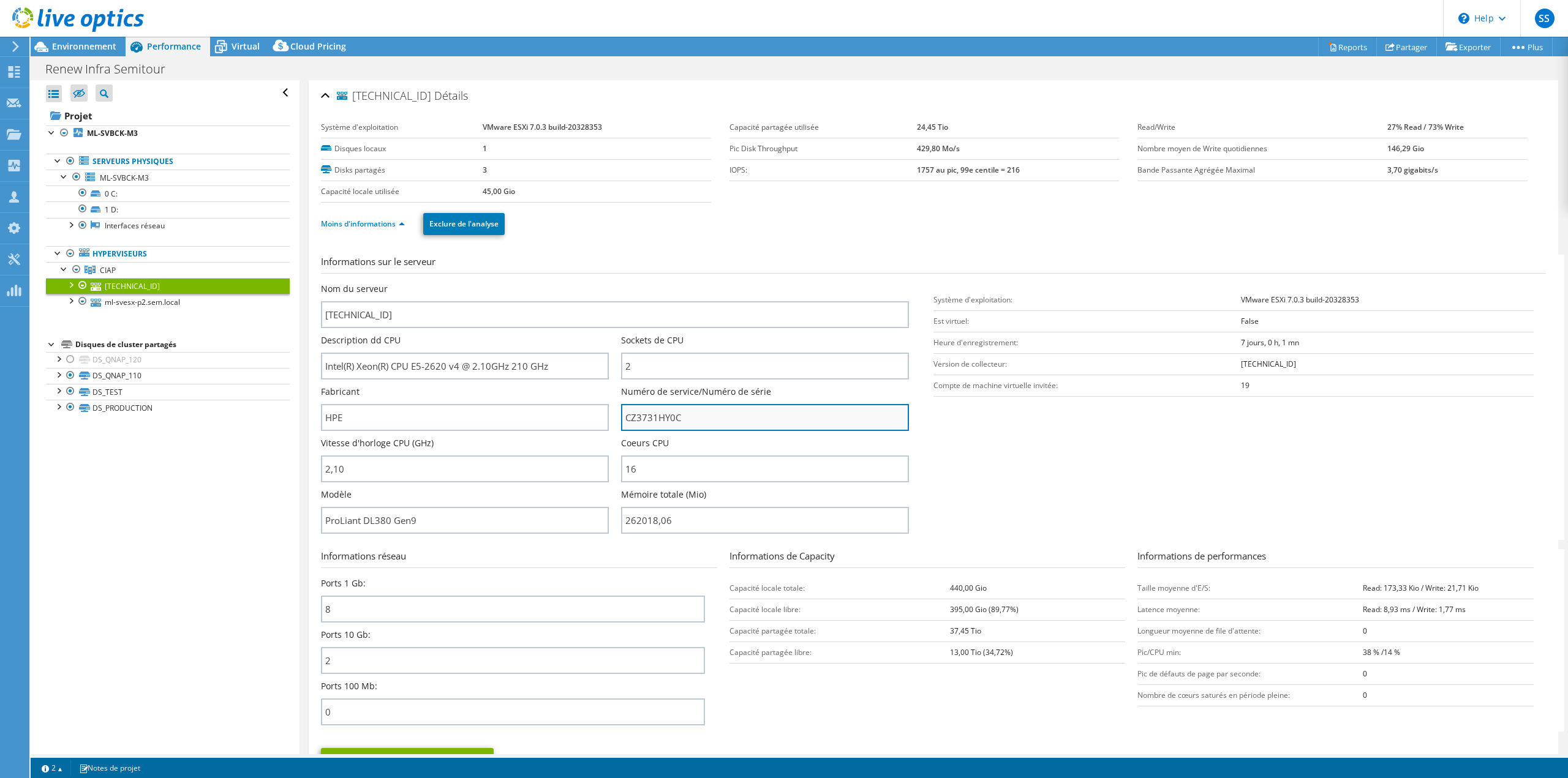
click at [674, 411] on input "CZ3731HY0C" at bounding box center [765, 418] width 288 height 27
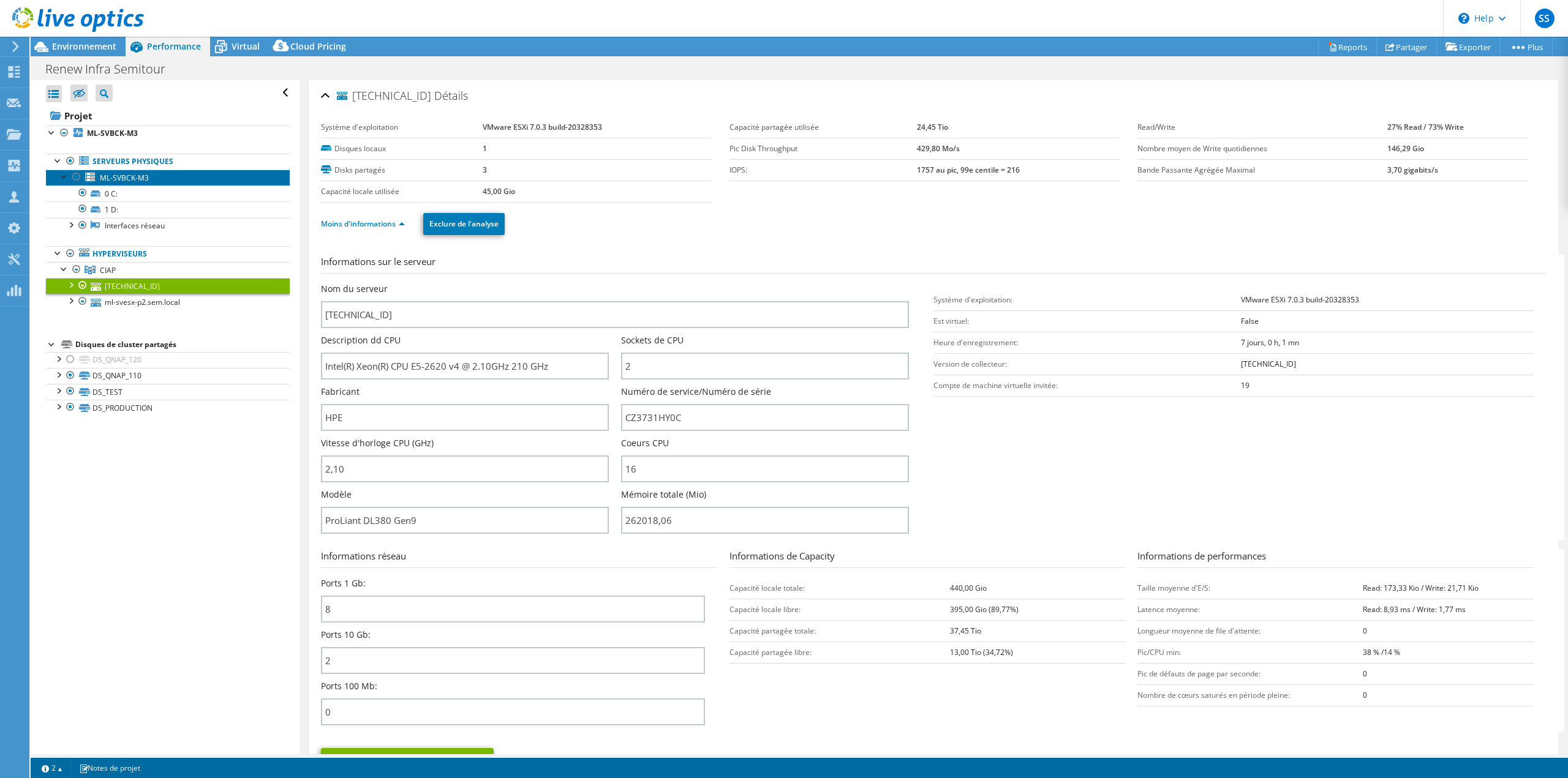
click at [157, 171] on link "ML-SVBCK-M3" at bounding box center [168, 177] width 243 height 16
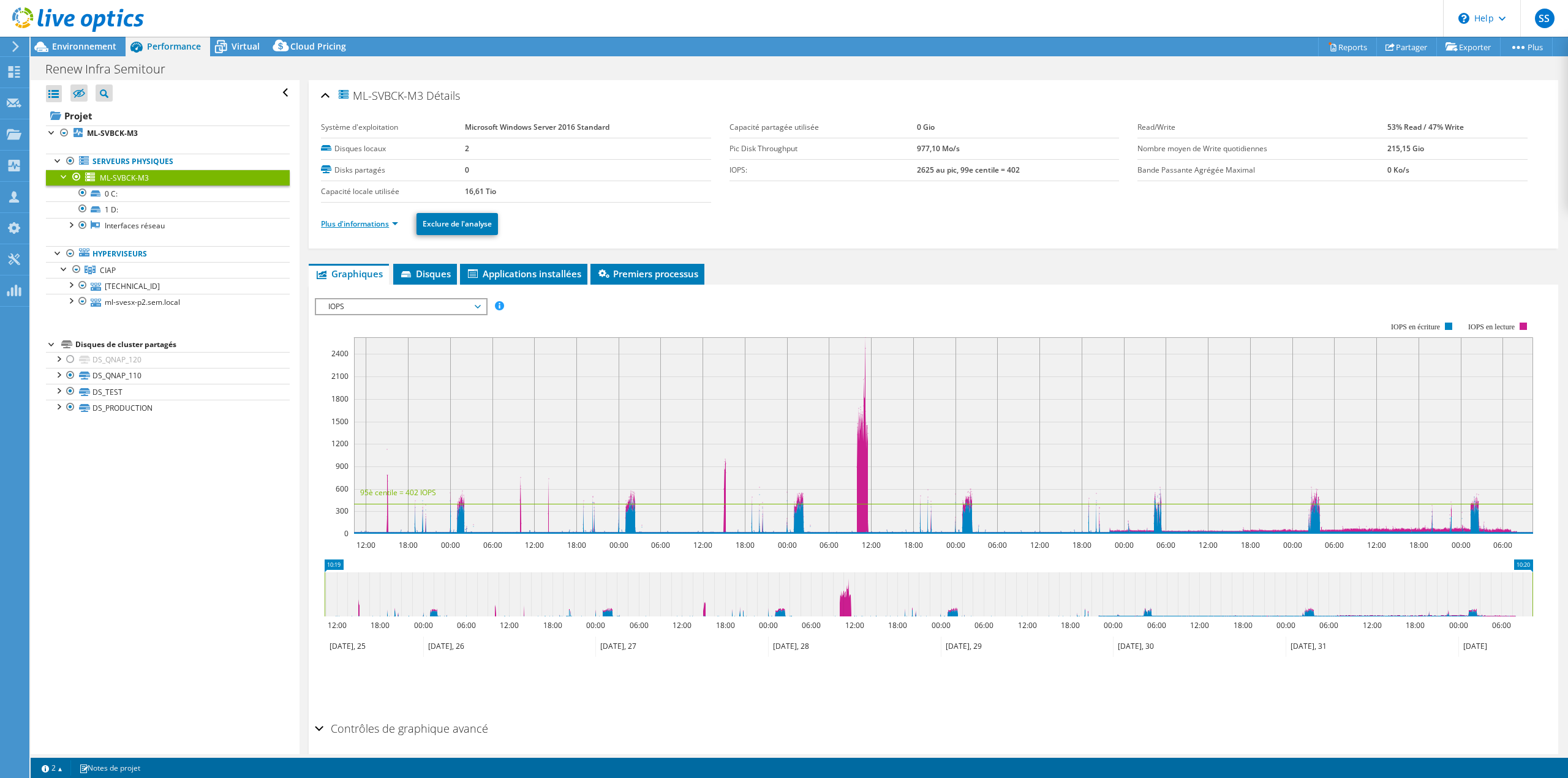
click at [373, 227] on link "Plus d'informations" at bounding box center [359, 223] width 77 height 10
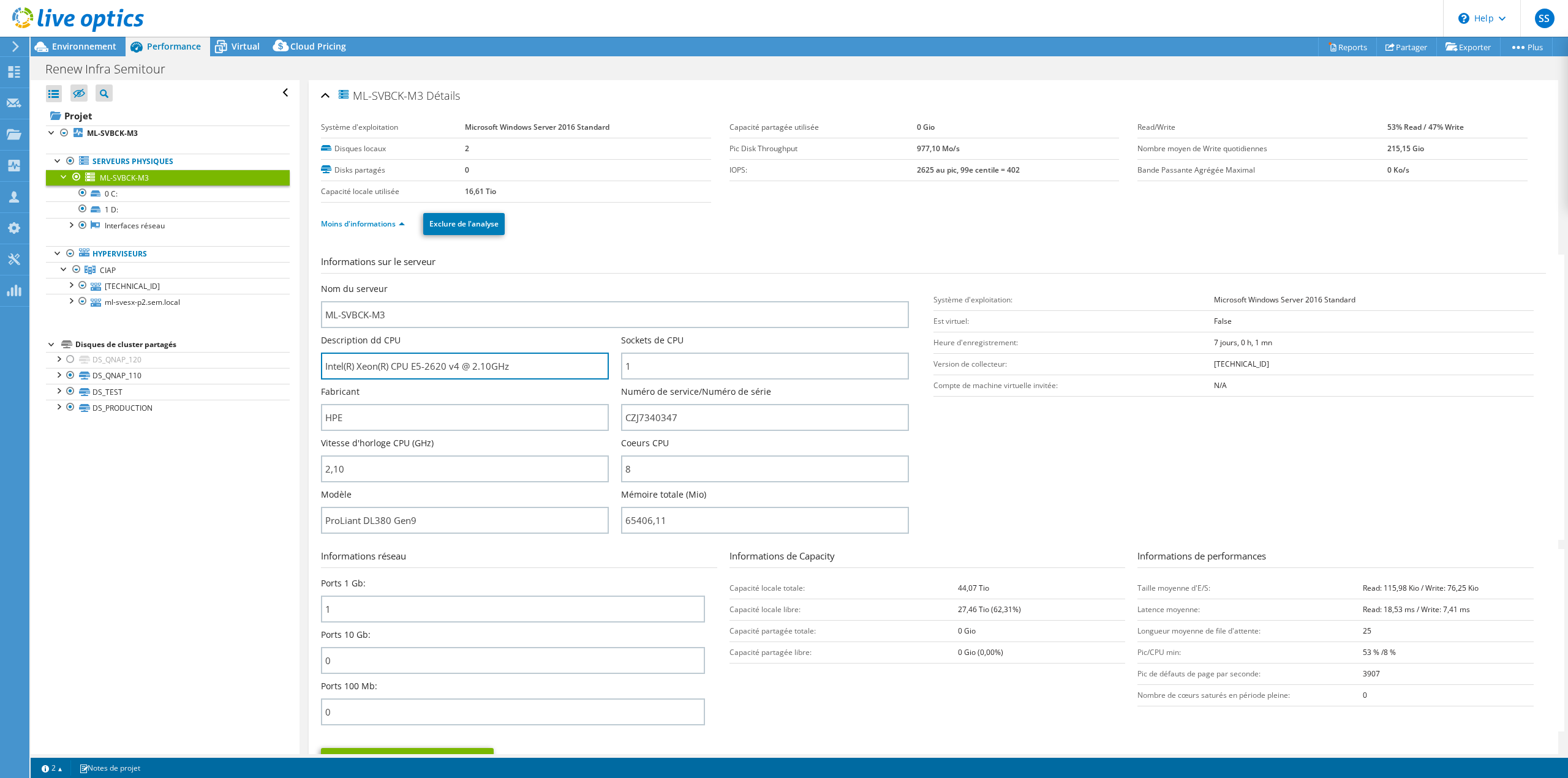
drag, startPoint x: 533, startPoint y: 365, endPoint x: 306, endPoint y: 363, distance: 227.0
click at [306, 363] on div "ML-SVBCK-M3 [GEOGRAPHIC_DATA] Système d'exploitation Microsoft Windows Server 2…" at bounding box center [933, 718] width 1267 height 1277
